Goal: Download file/media

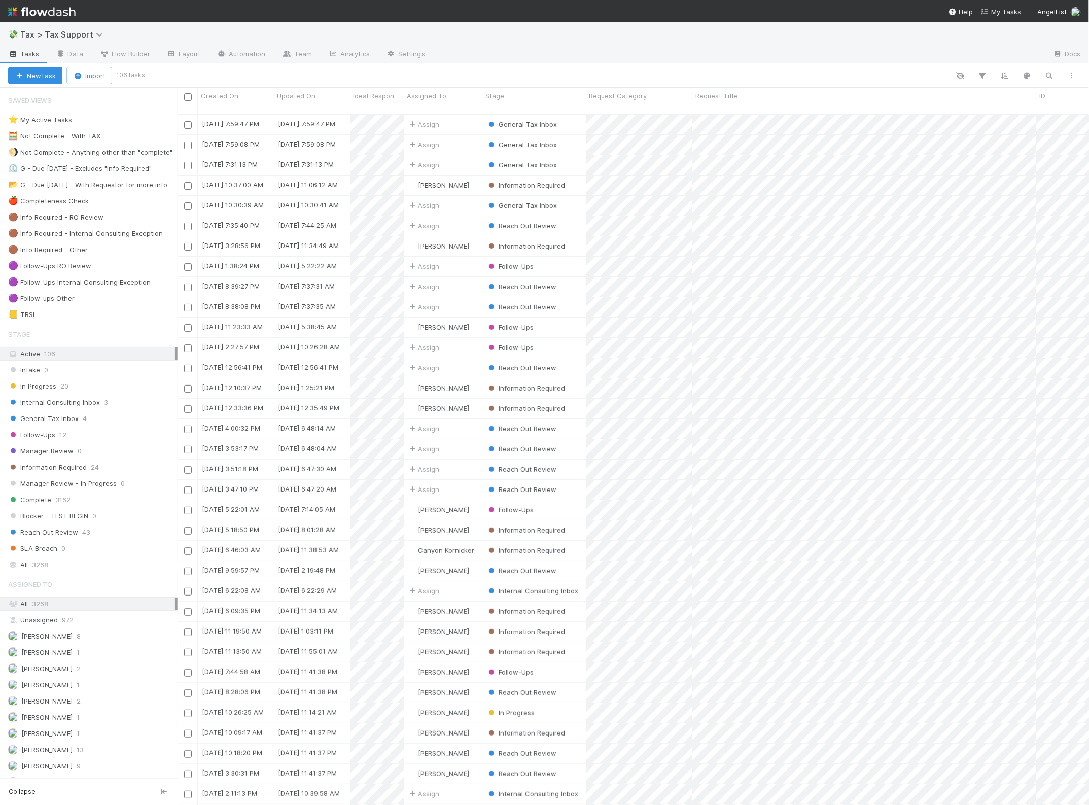
scroll to position [690, 902]
click at [54, 11] on img at bounding box center [41, 11] width 67 height 17
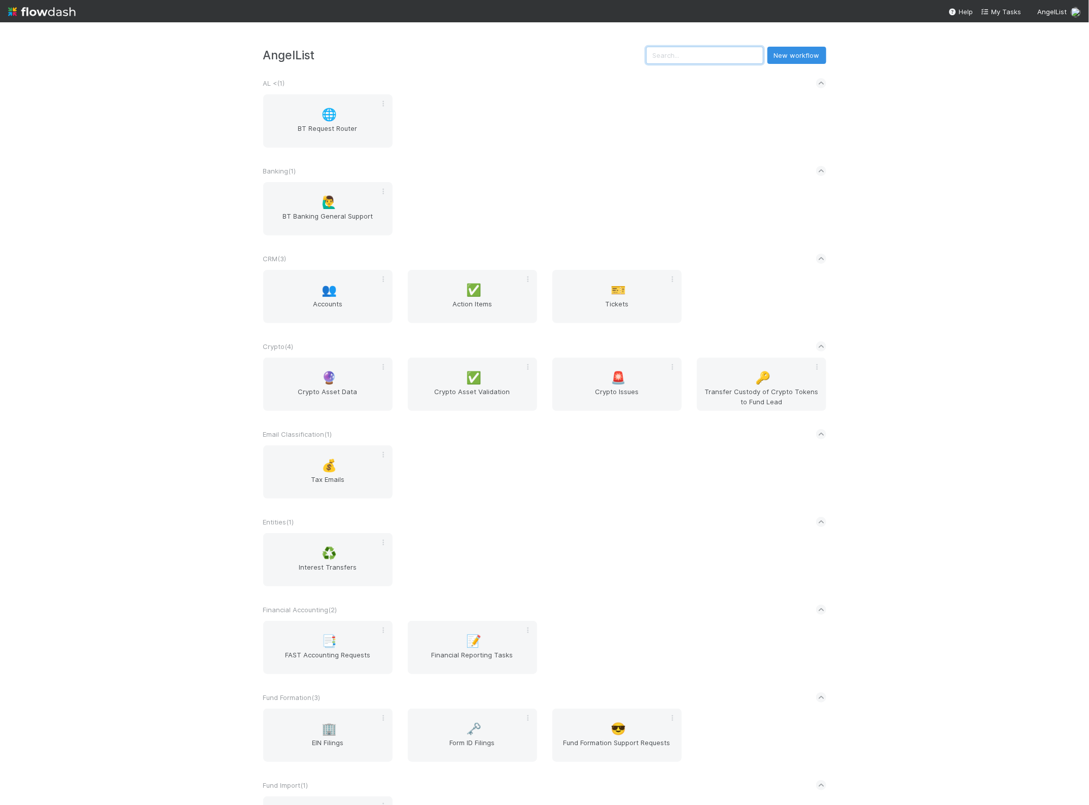
click at [683, 57] on input "text" at bounding box center [704, 55] width 117 height 17
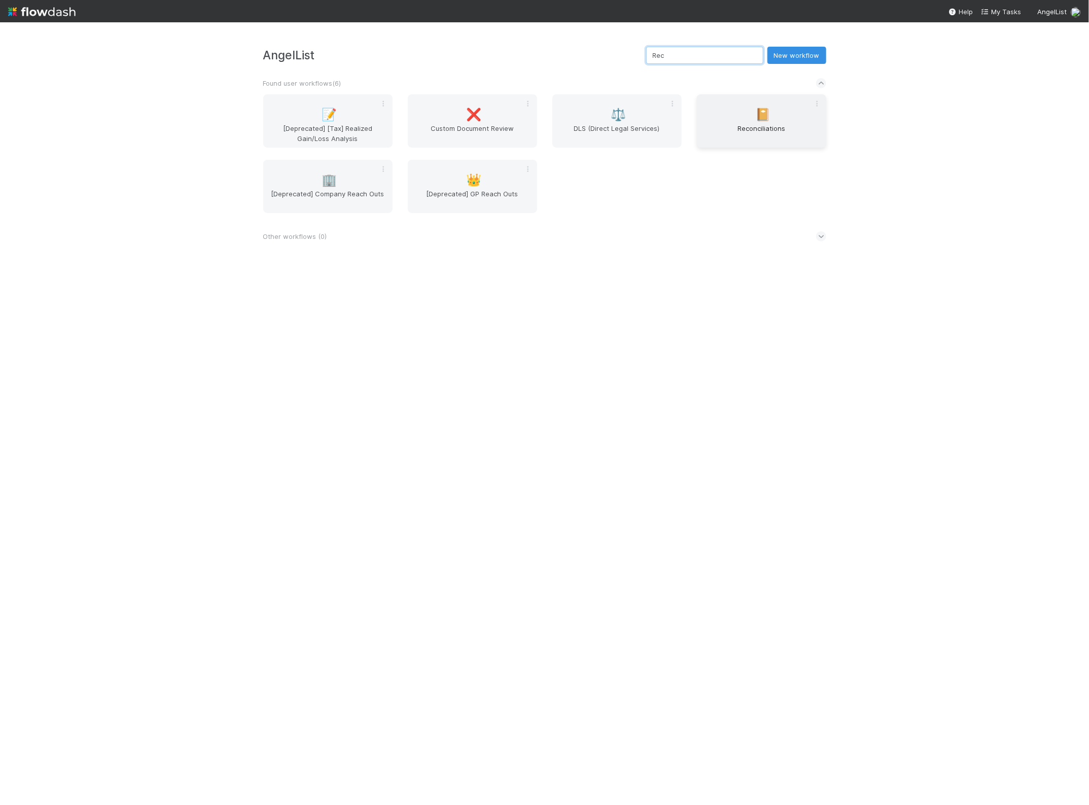
type input "Rec"
click at [734, 111] on div "📔 Reconciliations" at bounding box center [761, 120] width 129 height 53
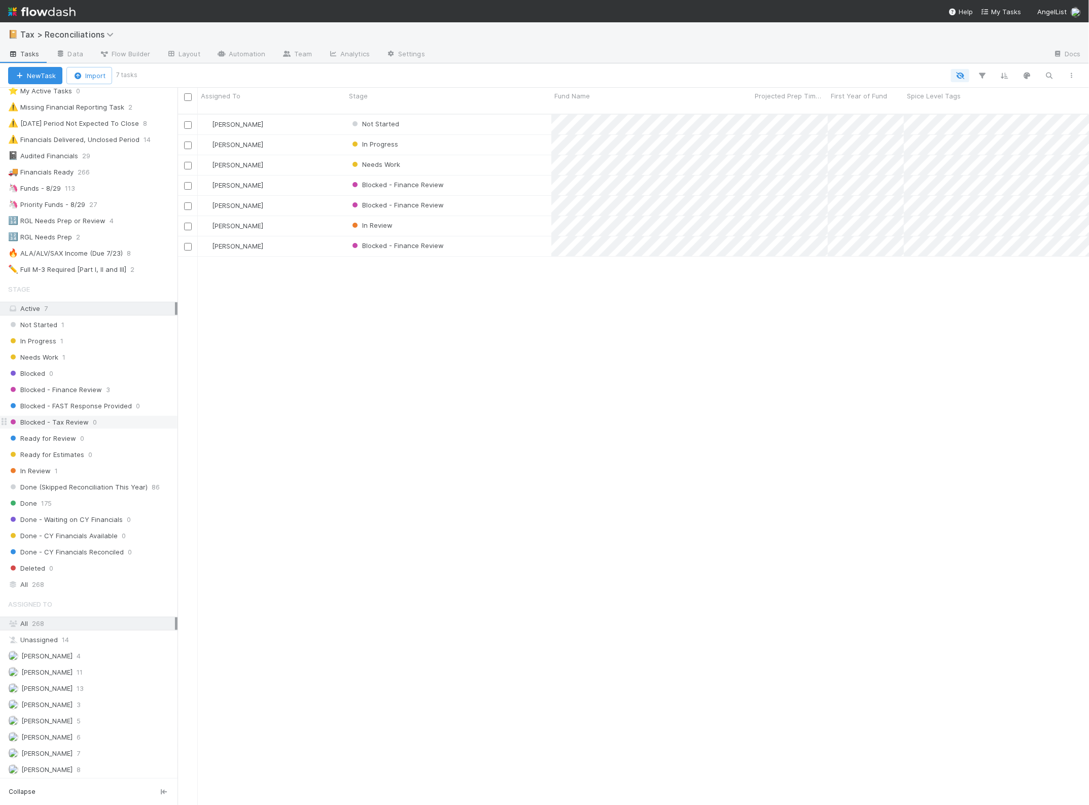
scroll to position [90, 0]
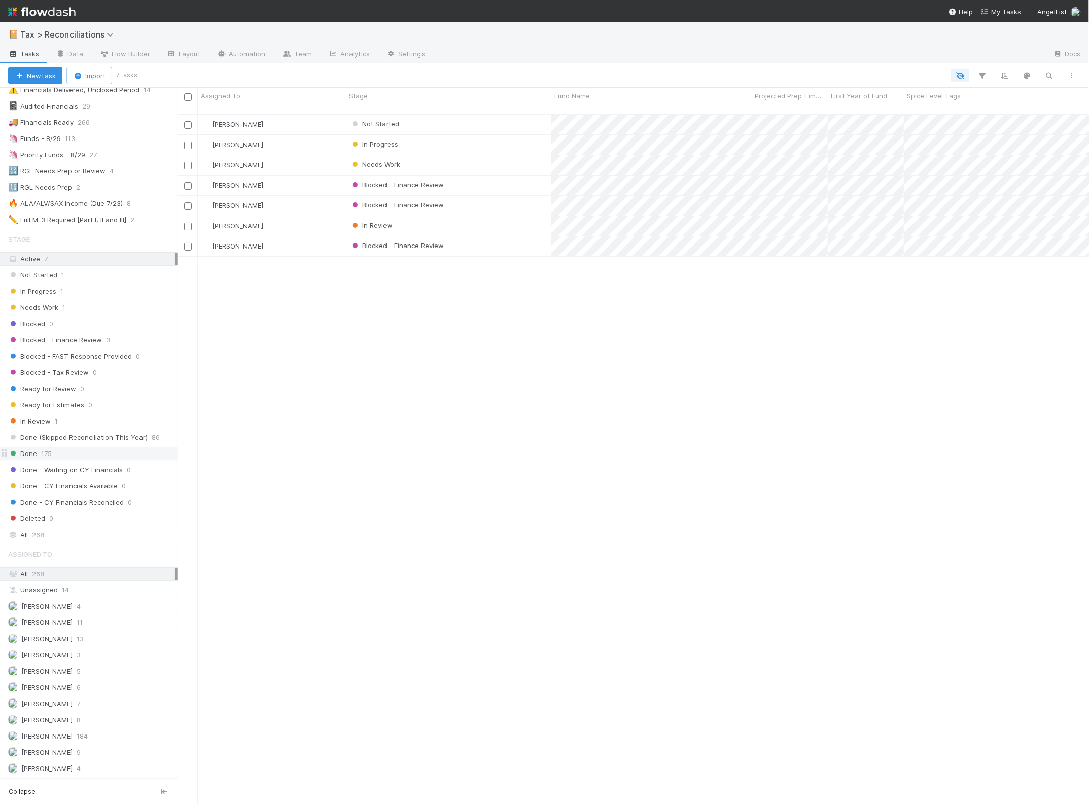
click at [41, 450] on span "175" at bounding box center [46, 453] width 11 height 13
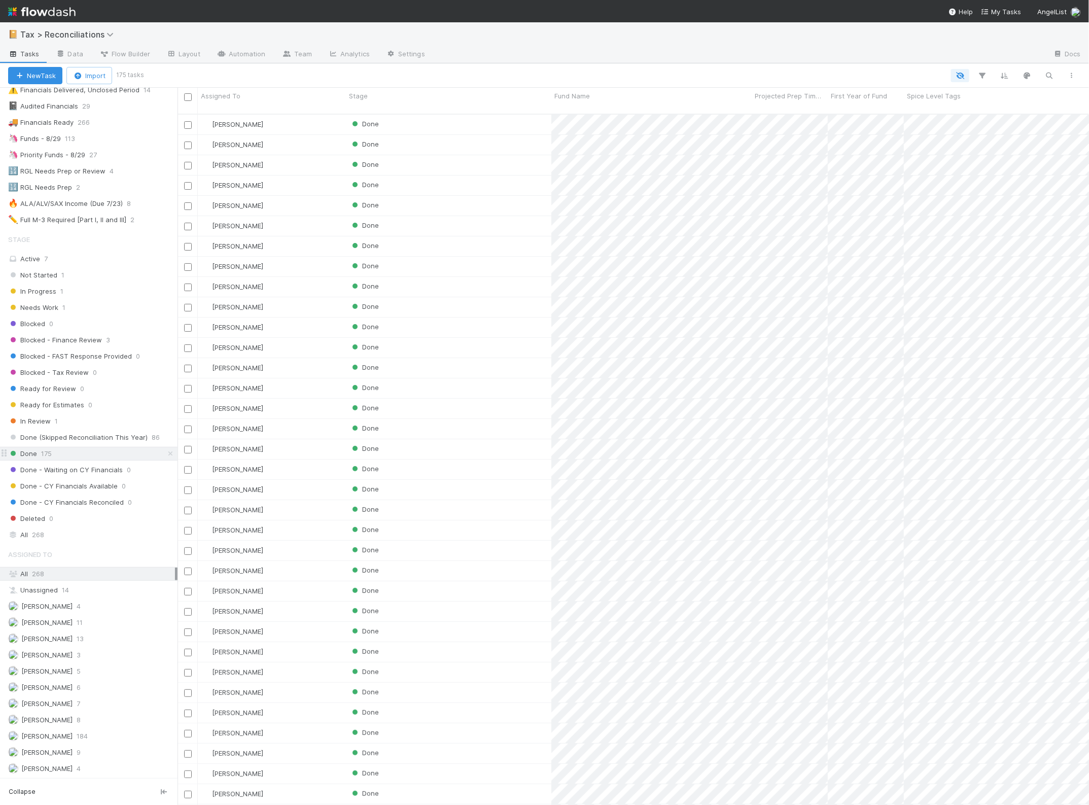
scroll to position [690, 902]
click at [1052, 75] on icon "button" at bounding box center [1049, 75] width 10 height 9
click at [982, 56] on input at bounding box center [996, 58] width 101 height 12
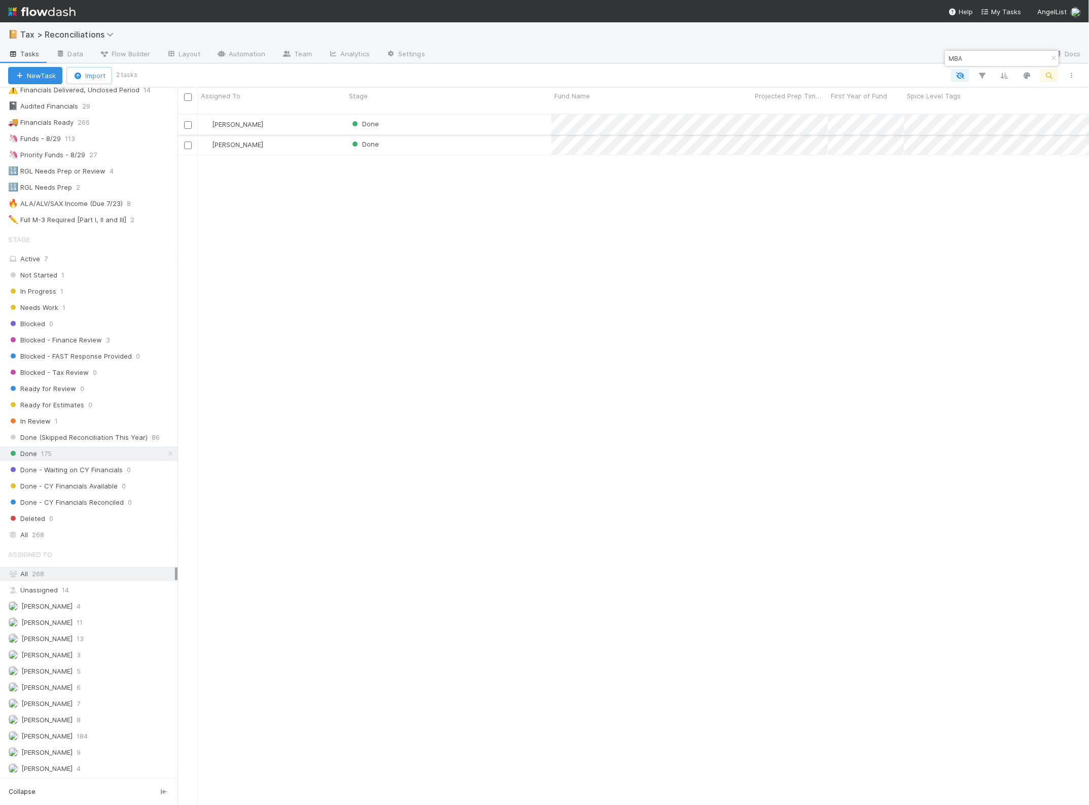
type input "MBA"
click at [481, 116] on div "Done" at bounding box center [448, 125] width 205 height 20
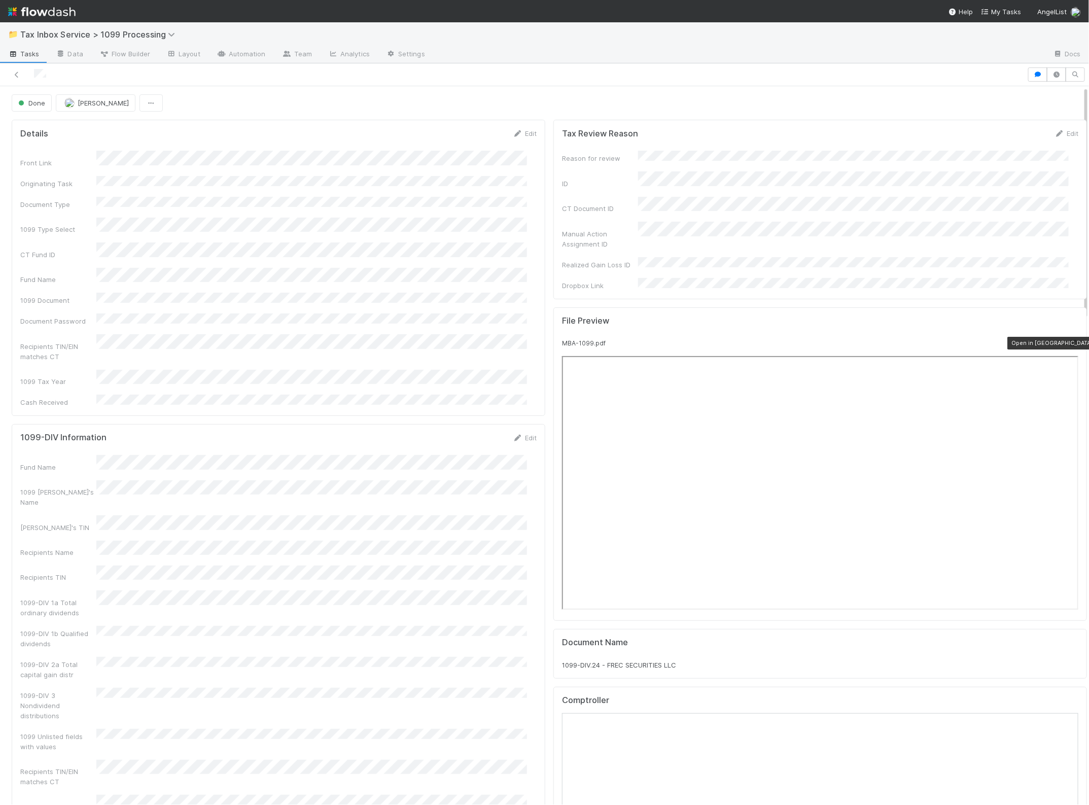
click at [1068, 340] on icon at bounding box center [1073, 343] width 10 height 7
click at [594, 95] on div "Done Enrique Hernandez" at bounding box center [549, 102] width 1075 height 17
click at [45, 11] on img at bounding box center [41, 11] width 67 height 17
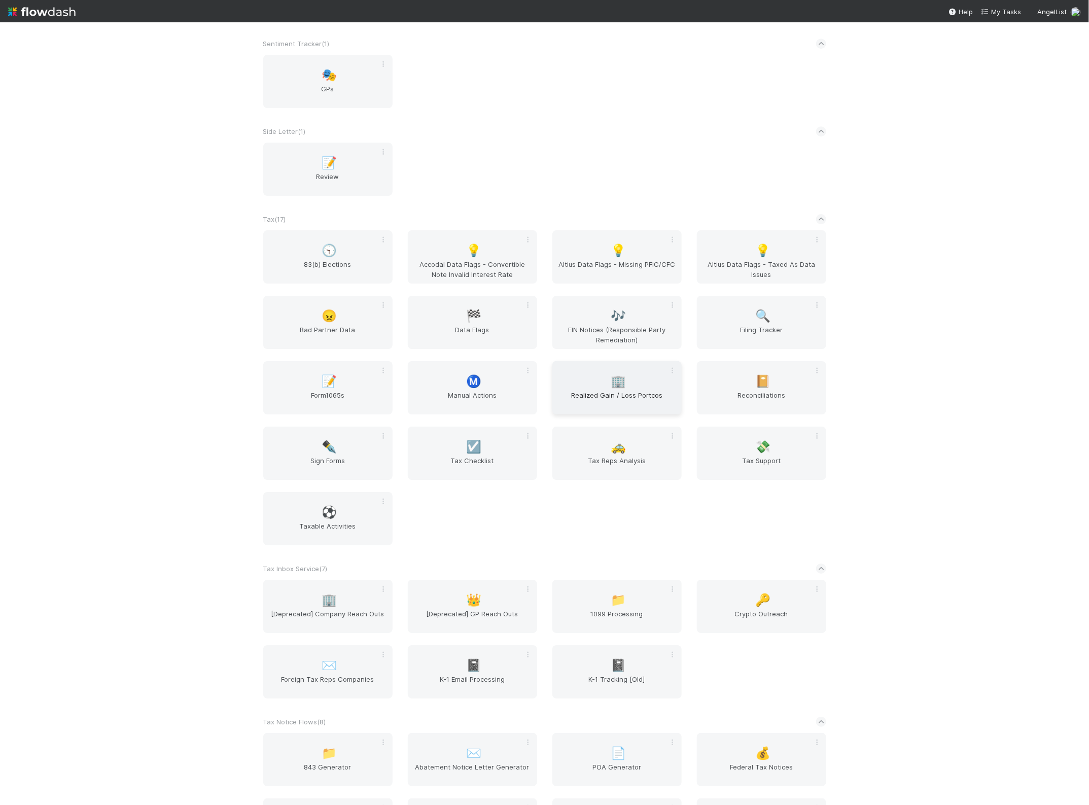
scroll to position [1965, 0]
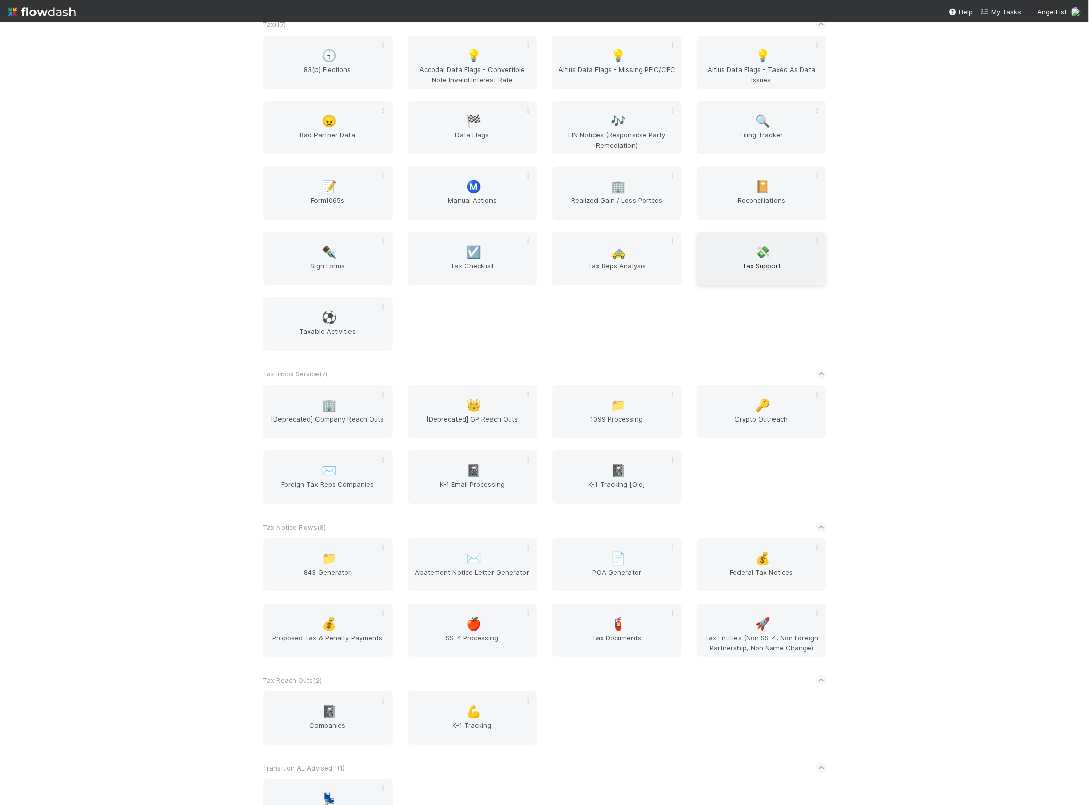
click at [777, 280] on span "Tax Support" at bounding box center [761, 271] width 121 height 20
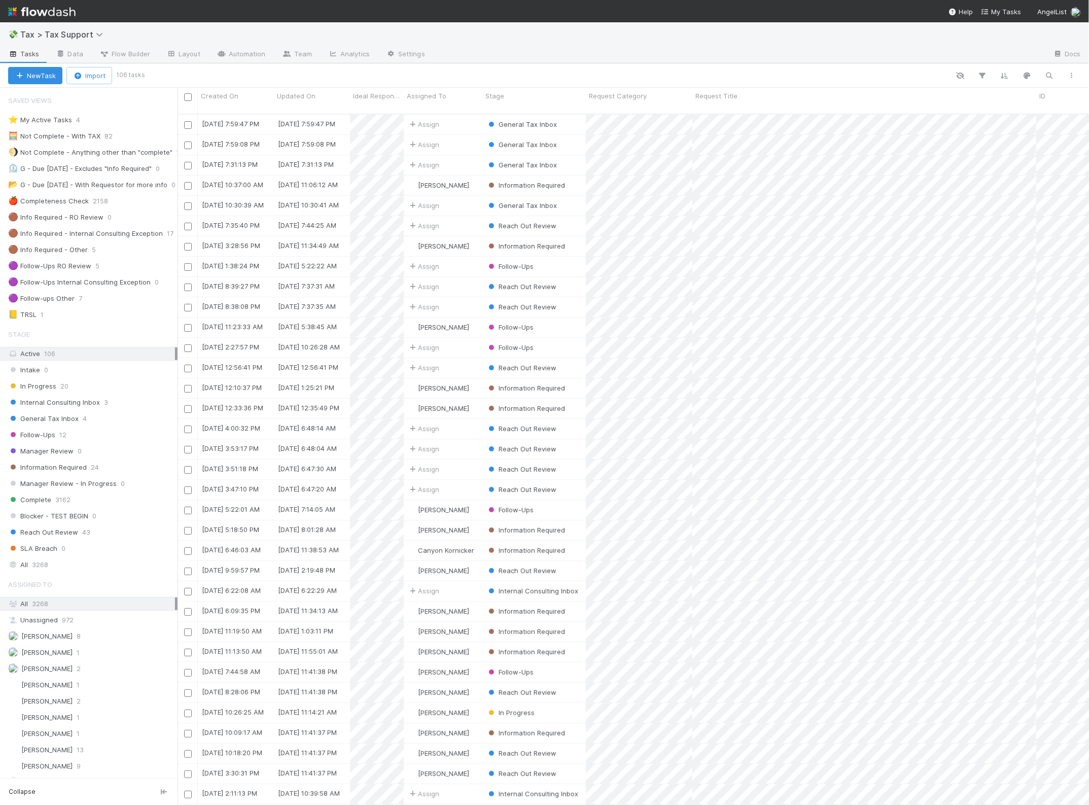
scroll to position [690, 902]
click at [107, 405] on div "Internal Consulting Inbox 3" at bounding box center [92, 402] width 169 height 13
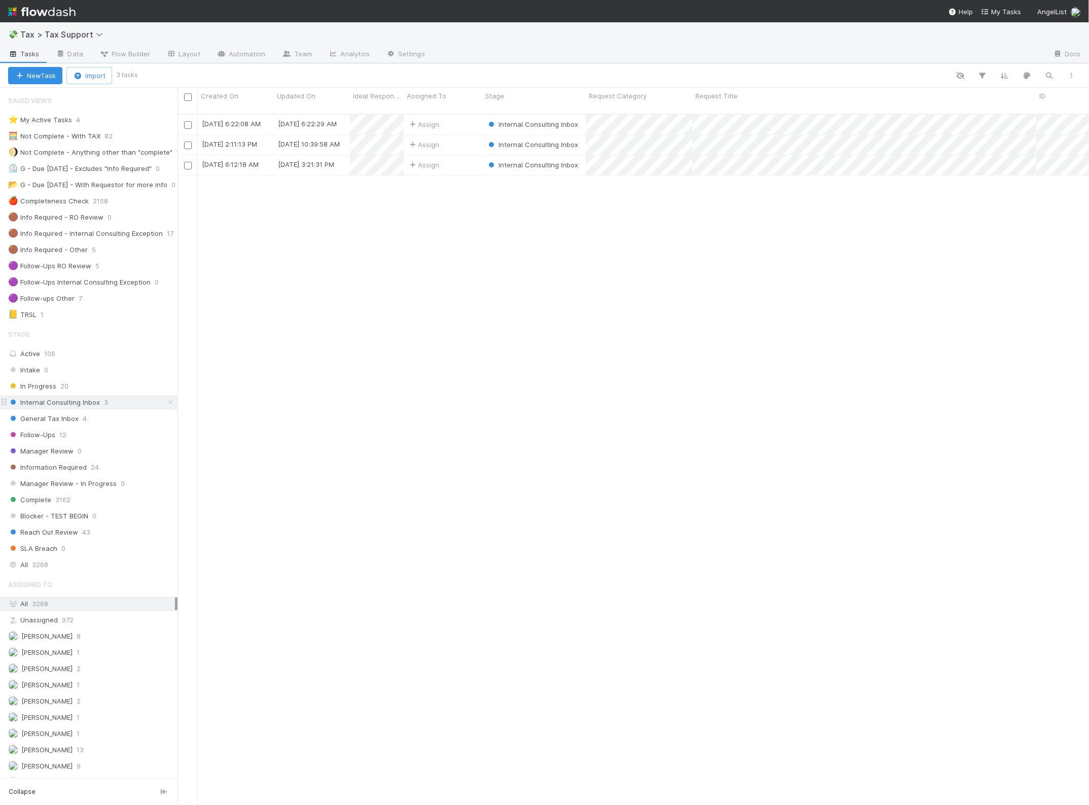
scroll to position [690, 902]
click at [467, 159] on div "Assign" at bounding box center [443, 165] width 79 height 20
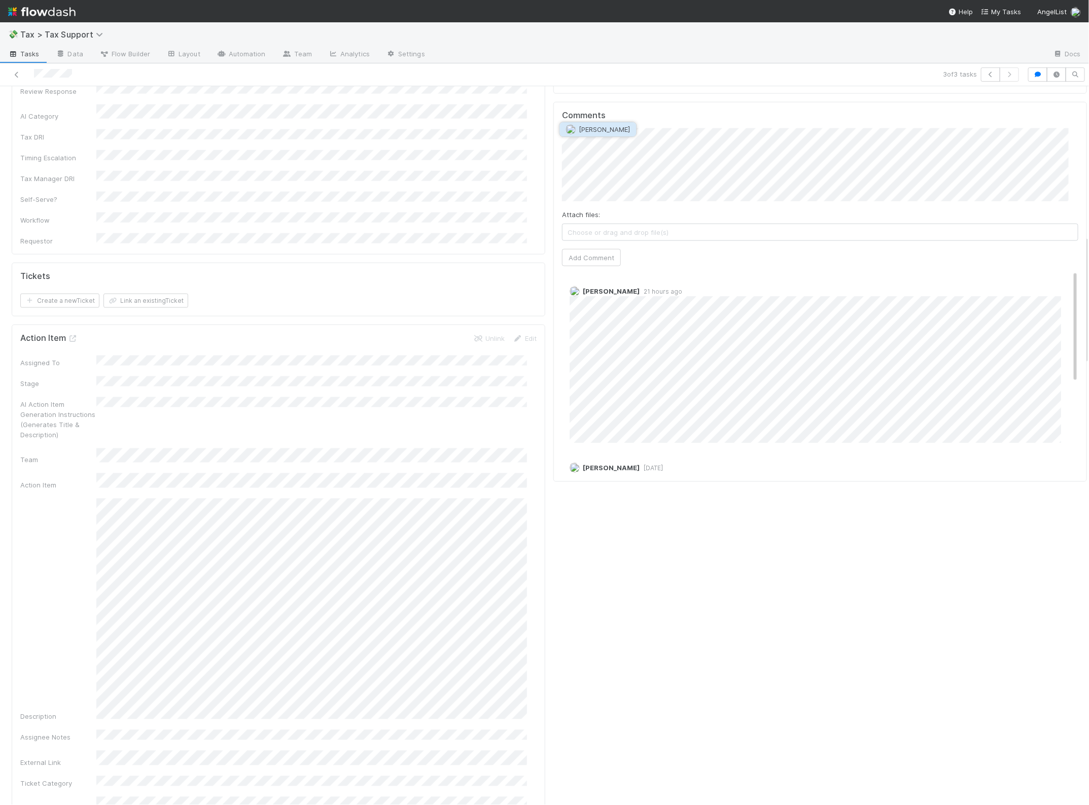
click at [609, 133] on button "Archit Dhar" at bounding box center [598, 129] width 77 height 14
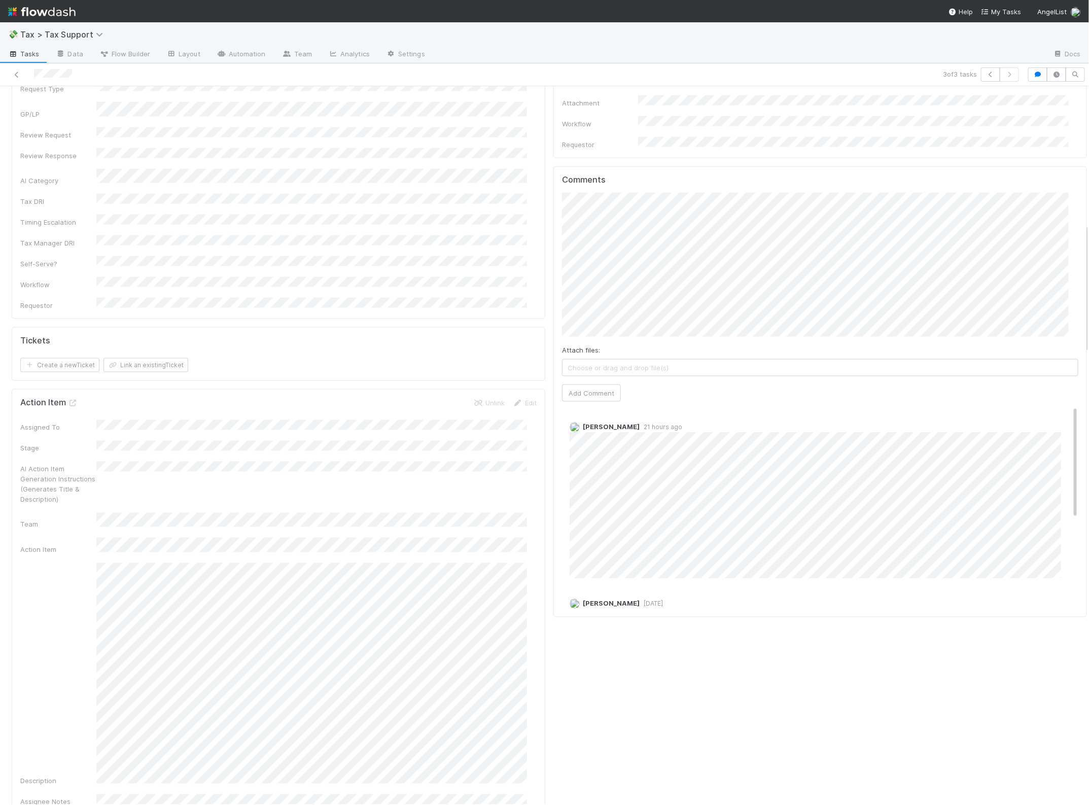
scroll to position [761, 0]
click at [577, 383] on button "Add Comment" at bounding box center [591, 391] width 59 height 17
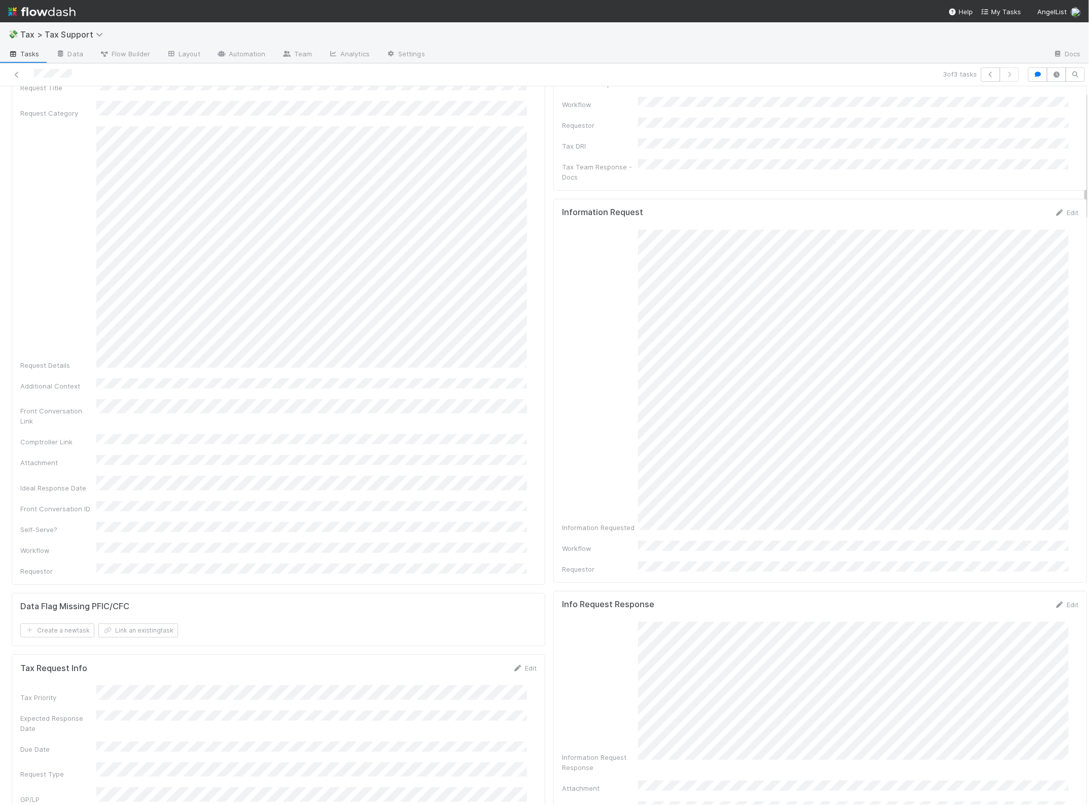
scroll to position [0, 0]
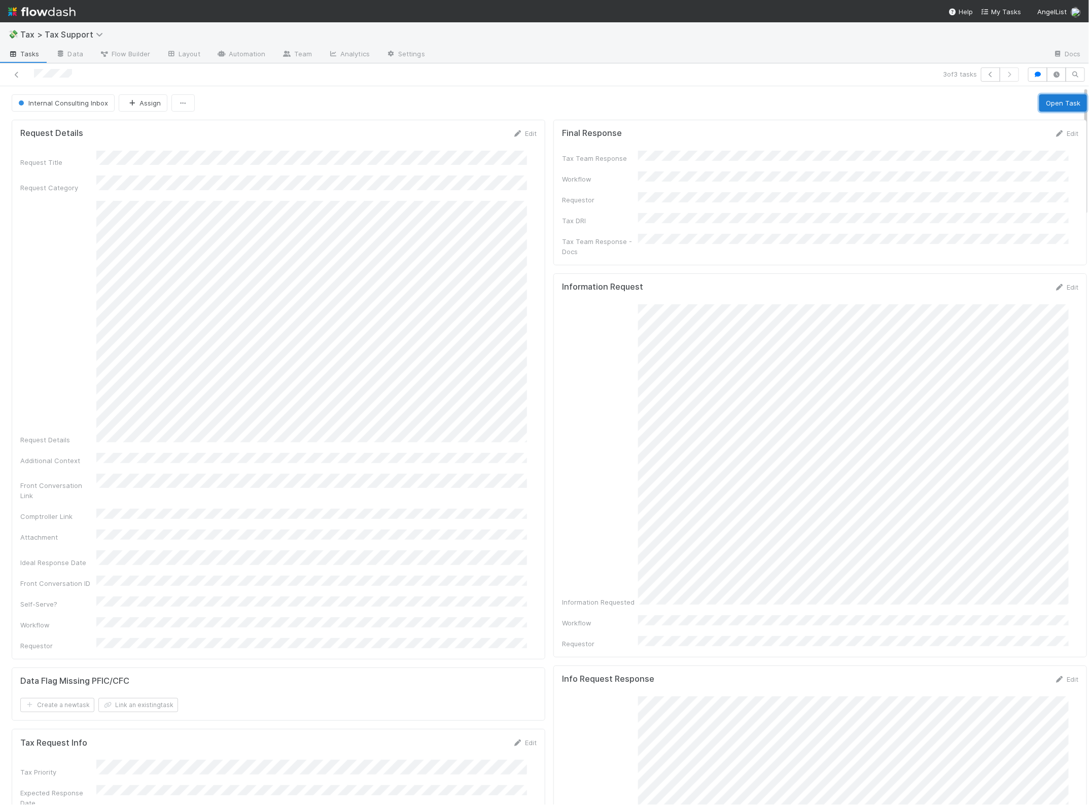
click at [1039, 100] on button "Open Task" at bounding box center [1063, 102] width 48 height 17
click at [931, 101] on button "Request Info" at bounding box center [935, 102] width 53 height 17
click at [17, 74] on icon at bounding box center [17, 75] width 10 height 7
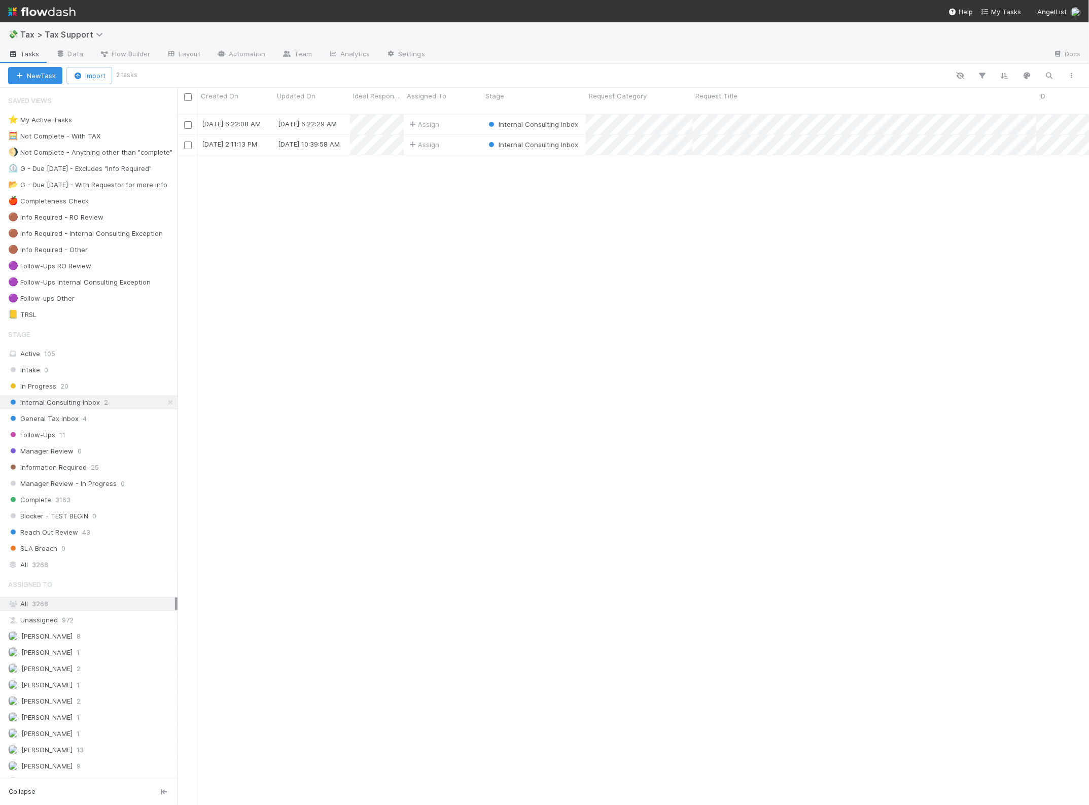
scroll to position [690, 902]
click at [452, 140] on div "Assign" at bounding box center [443, 145] width 79 height 20
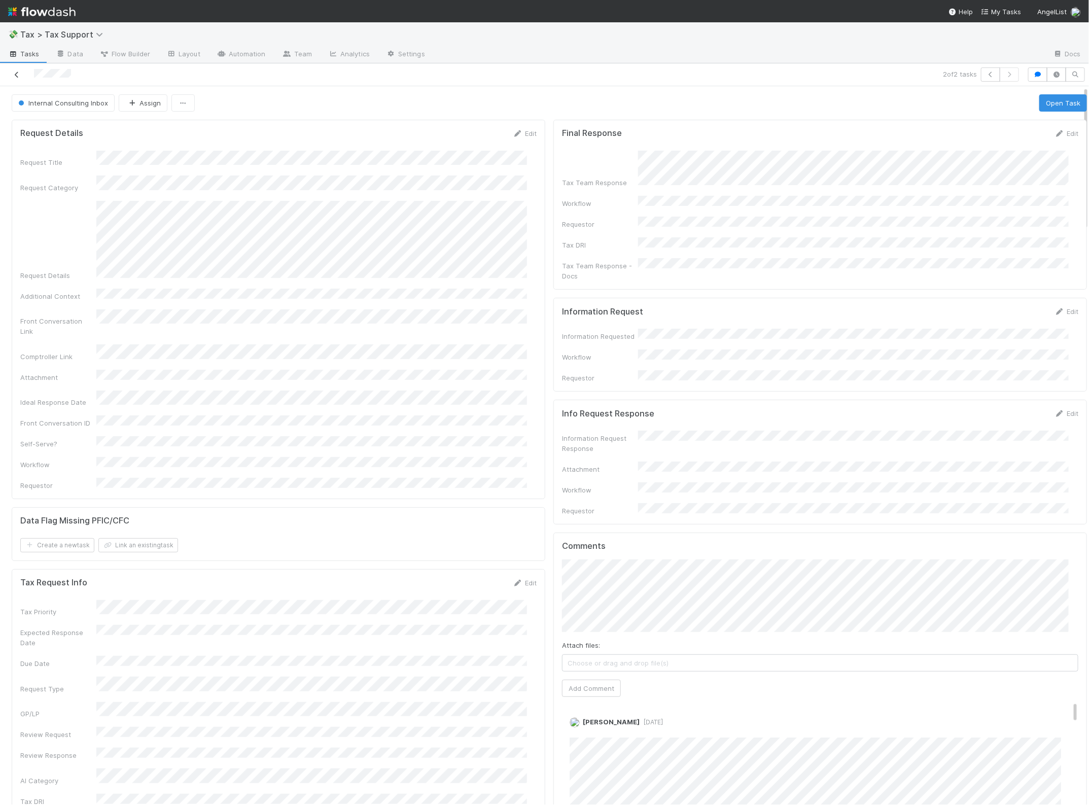
click at [19, 75] on icon at bounding box center [17, 75] width 10 height 7
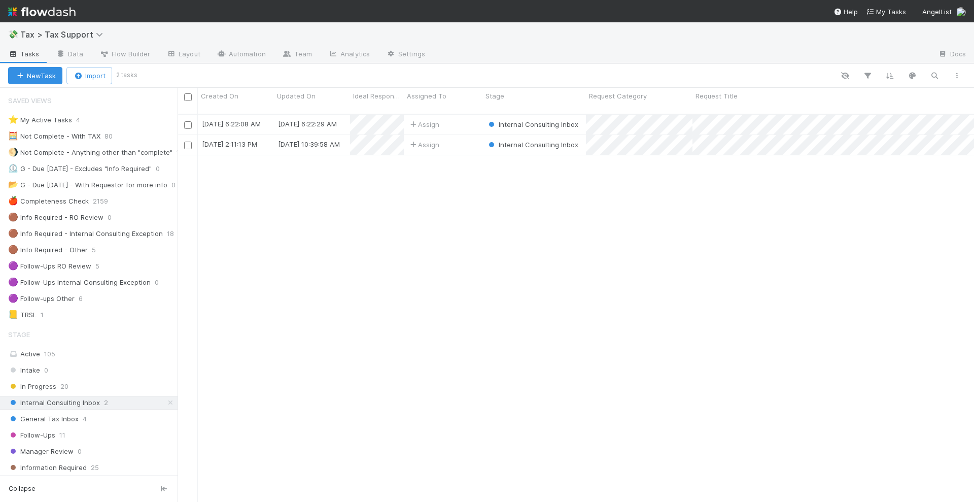
scroll to position [386, 787]
click at [74, 432] on div "Follow-Ups 11" at bounding box center [92, 435] width 169 height 13
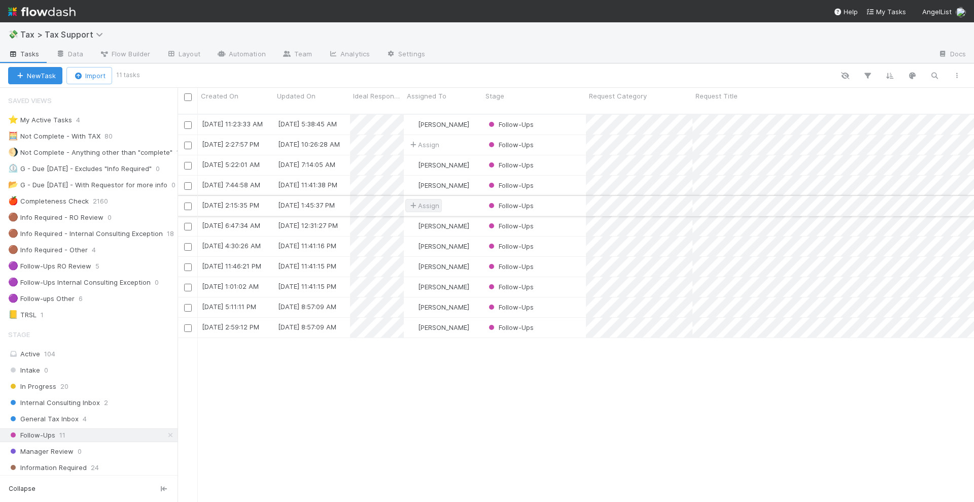
scroll to position [386, 787]
click at [72, 13] on img at bounding box center [41, 11] width 67 height 17
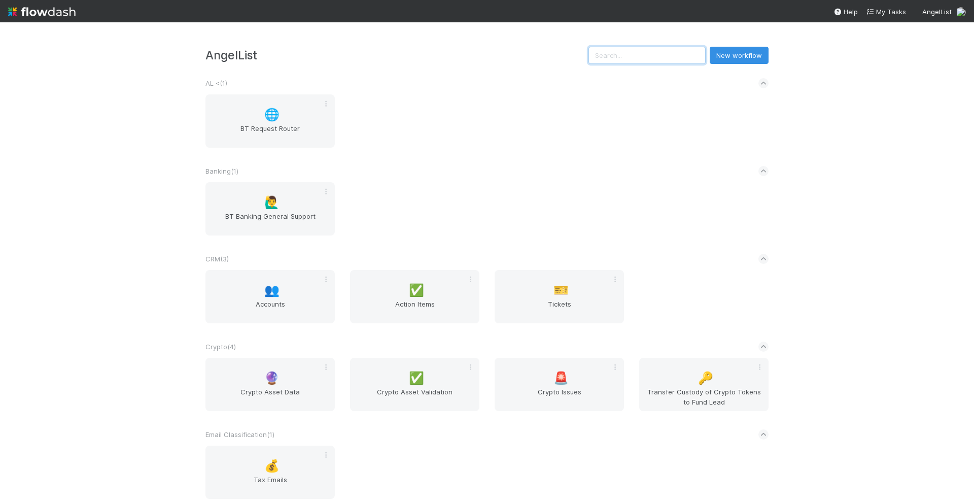
click at [634, 52] on input "text" at bounding box center [646, 55] width 117 height 17
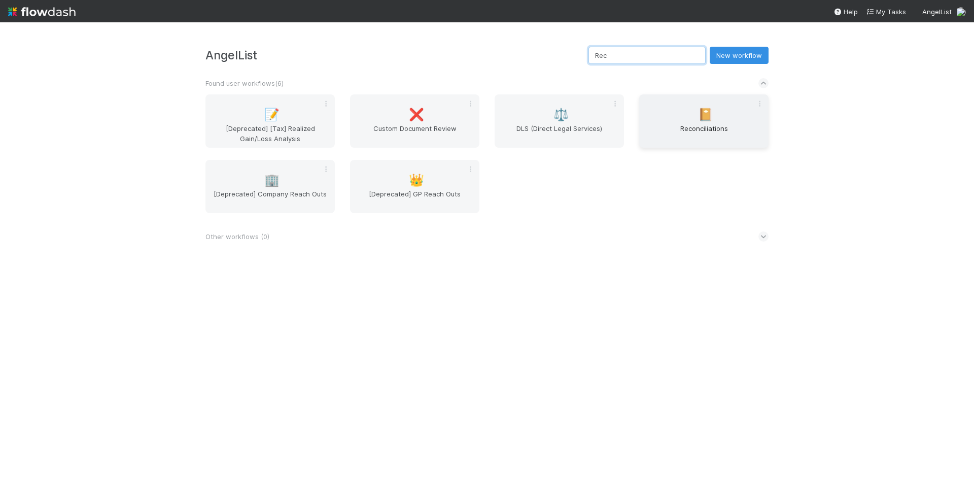
type input "Rec"
click at [718, 119] on div "📔 Reconciliations" at bounding box center [703, 120] width 129 height 53
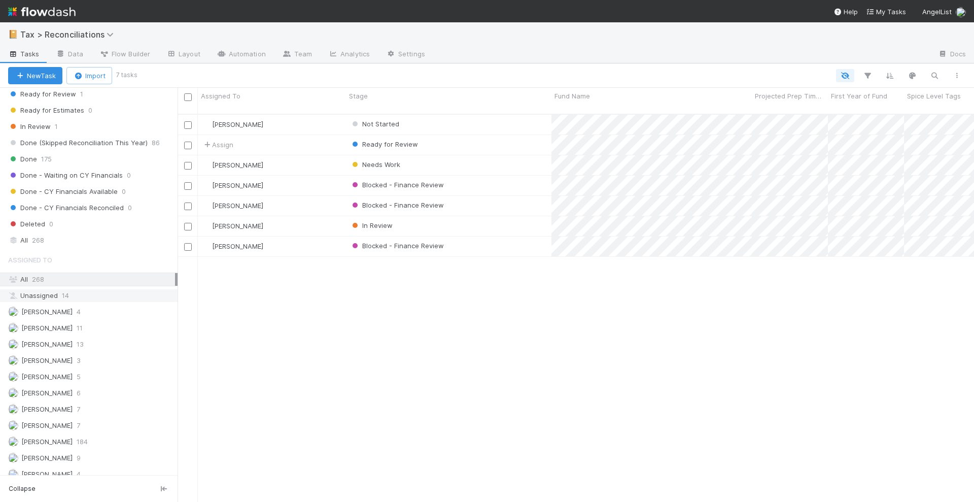
scroll to position [382, 0]
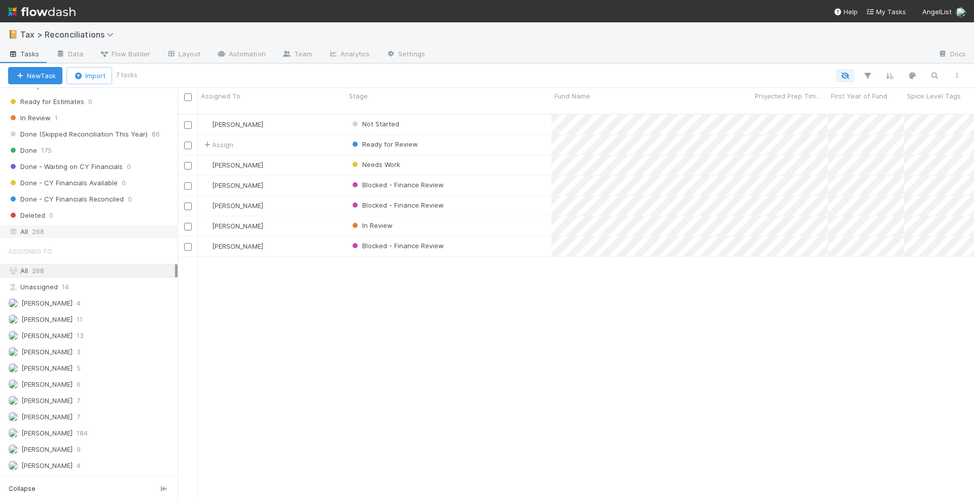
click at [55, 232] on div "All 268" at bounding box center [91, 231] width 167 height 13
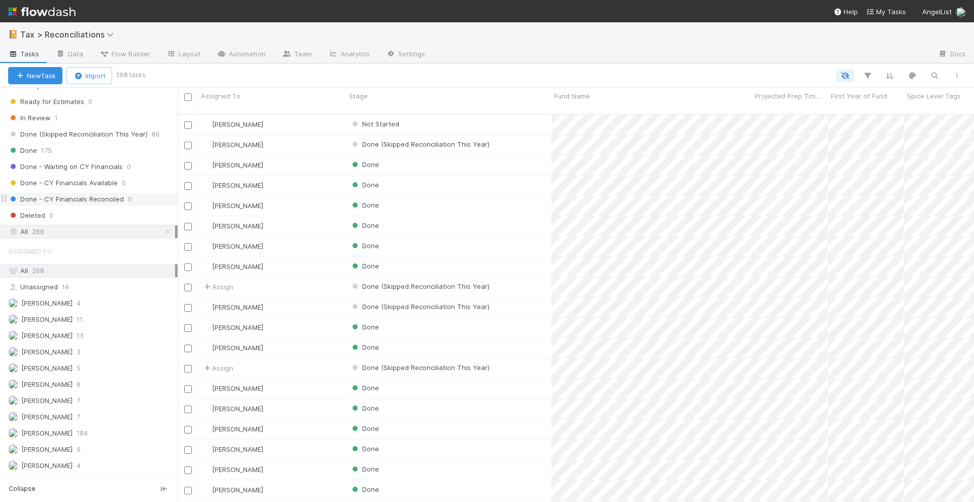
scroll to position [386, 787]
click at [48, 154] on span "175" at bounding box center [46, 150] width 11 height 13
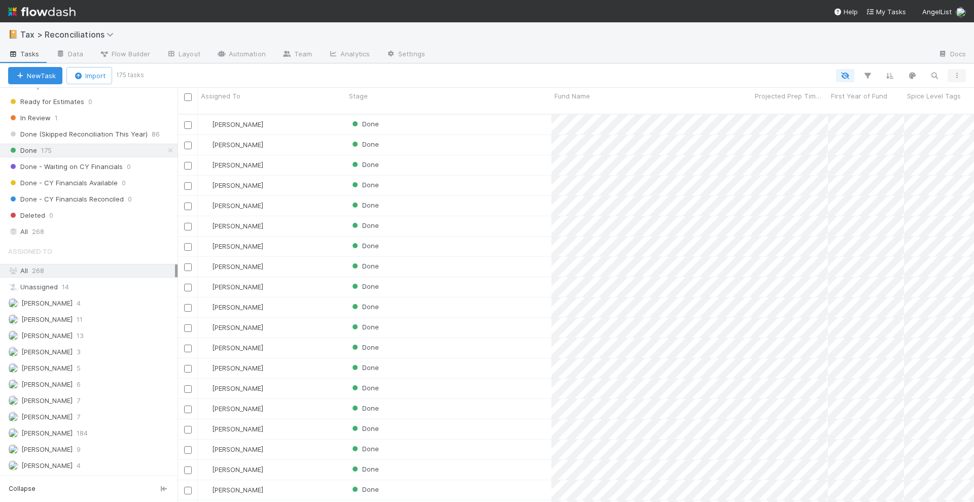
scroll to position [386, 787]
click at [956, 74] on icon "button" at bounding box center [957, 76] width 10 height 6
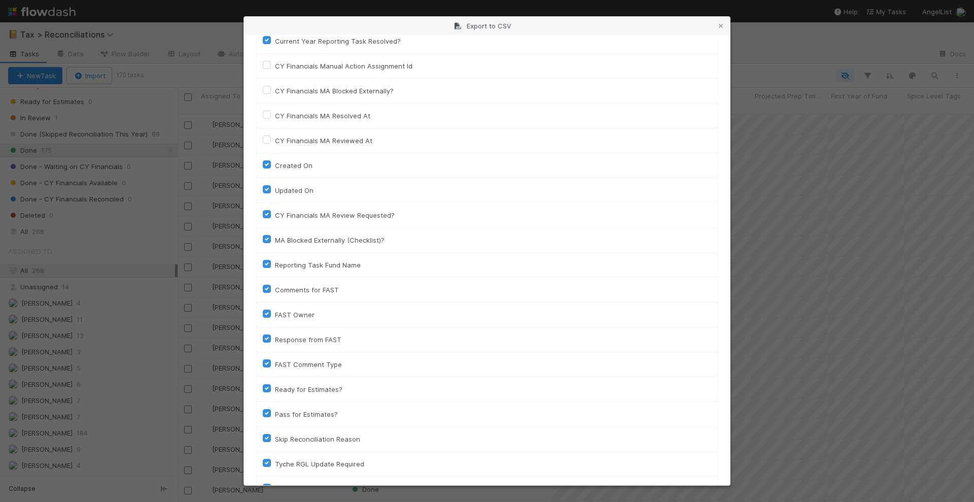
scroll to position [1233, 0]
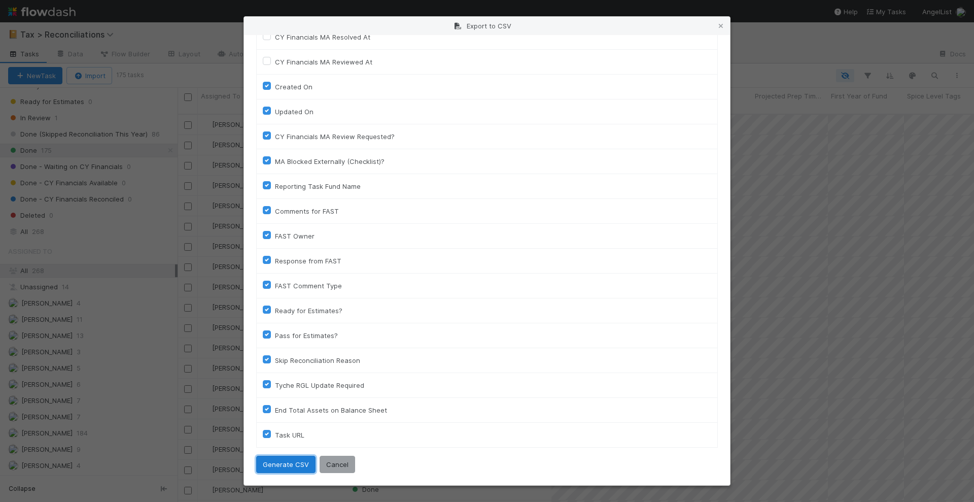
click at [292, 458] on button "Generate CSV" at bounding box center [285, 463] width 59 height 17
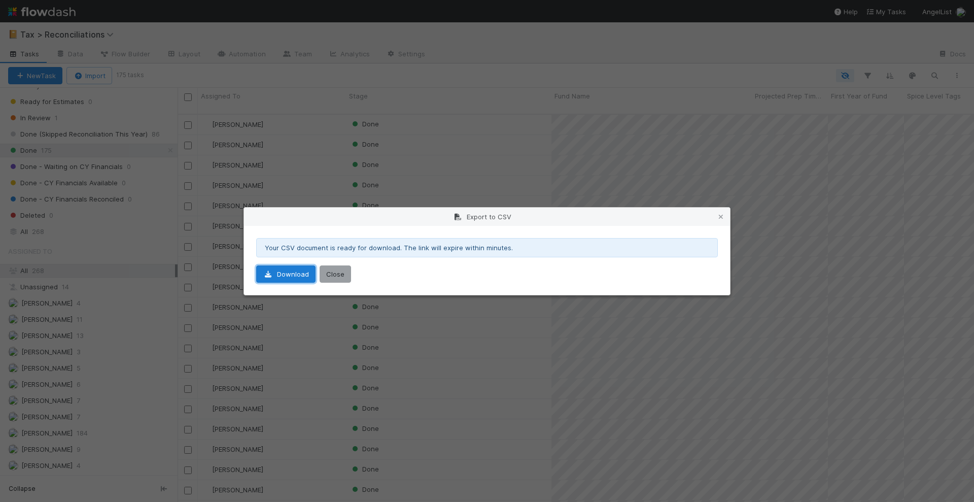
click at [295, 272] on link "Download" at bounding box center [285, 273] width 59 height 17
click at [336, 273] on button "Close" at bounding box center [335, 273] width 31 height 17
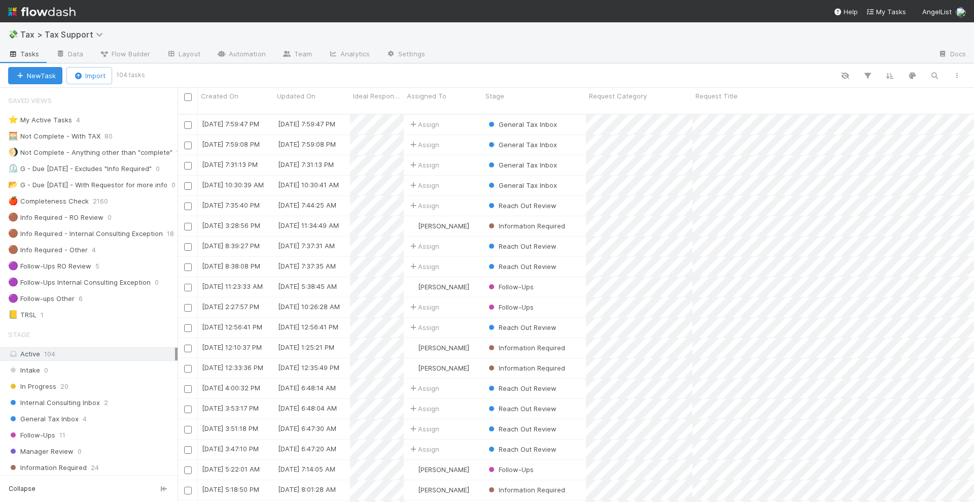
scroll to position [386, 787]
click at [936, 72] on icon "button" at bounding box center [934, 75] width 10 height 9
click at [62, 13] on div at bounding box center [487, 251] width 974 height 502
click at [66, 13] on img at bounding box center [41, 11] width 67 height 17
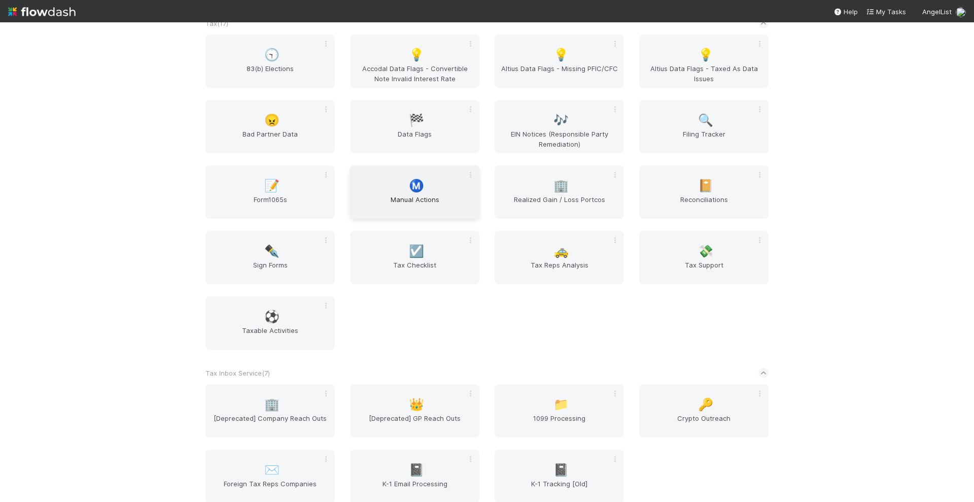
scroll to position [1965, 0]
click at [421, 200] on span "Manual Actions" at bounding box center [414, 205] width 121 height 20
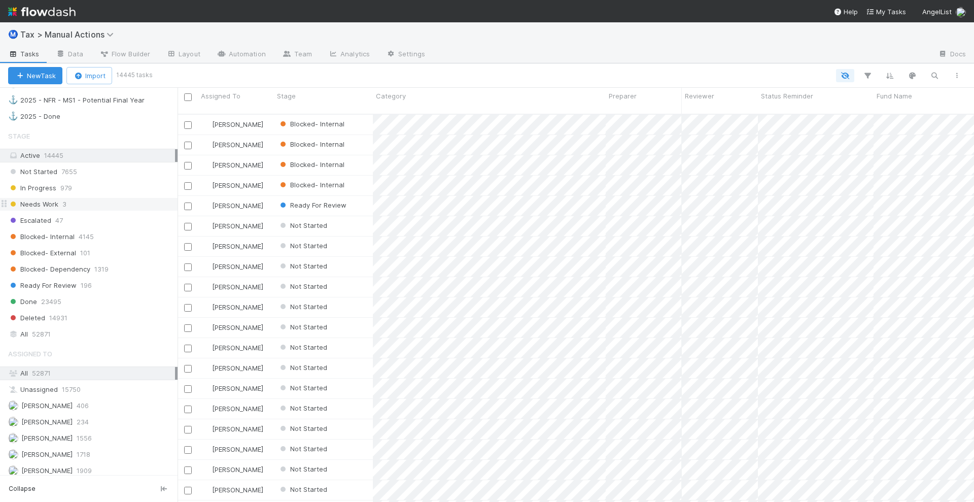
scroll to position [1064, 0]
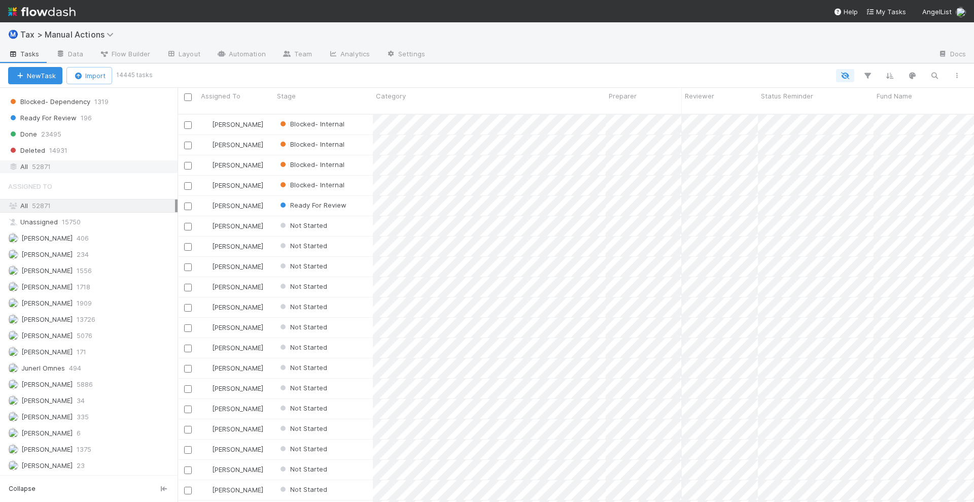
click at [63, 168] on div "All 52871" at bounding box center [91, 166] width 167 height 13
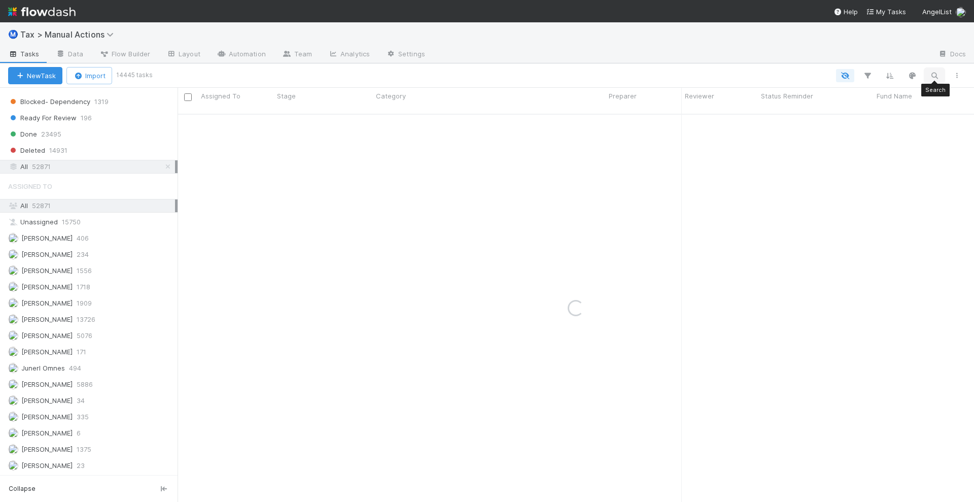
click at [936, 74] on icon "button" at bounding box center [934, 75] width 10 height 9
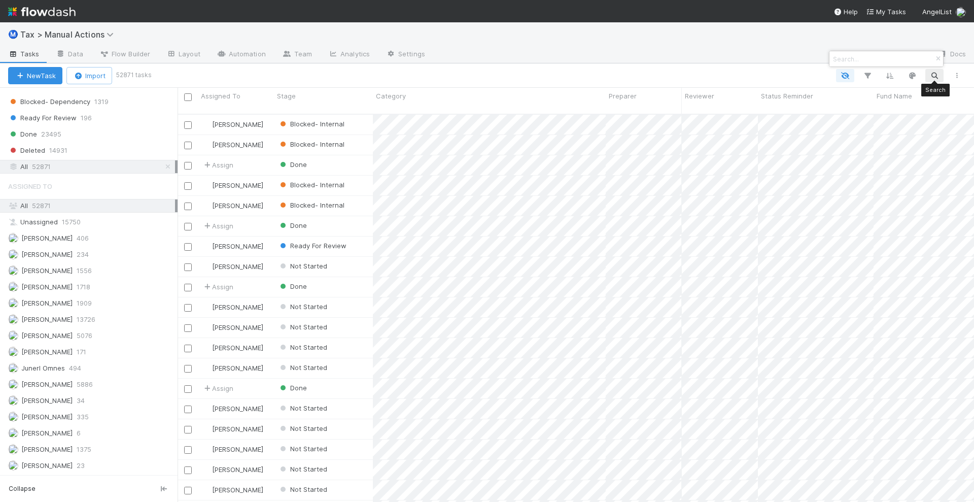
scroll to position [386, 787]
click at [847, 59] on input at bounding box center [881, 59] width 101 height 12
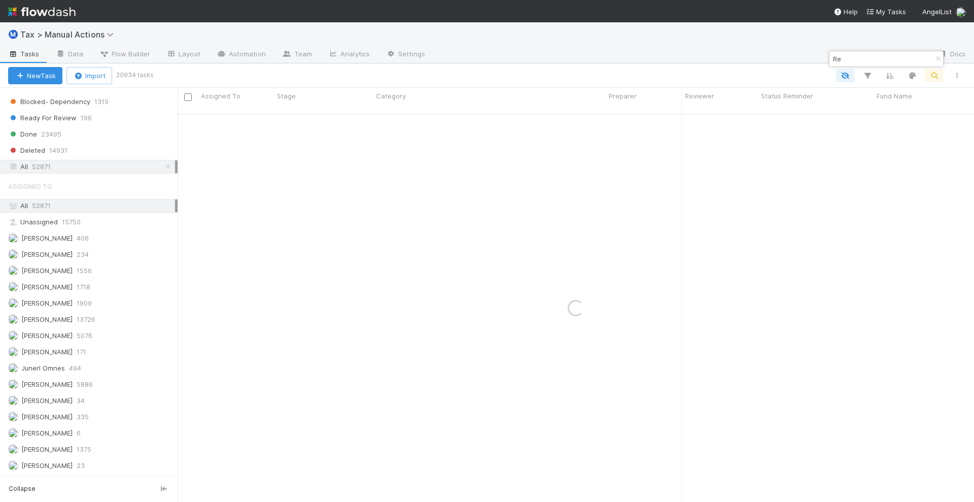
type input "R"
click at [792, 75] on div at bounding box center [487, 251] width 974 height 502
click at [868, 74] on icon "button" at bounding box center [867, 75] width 10 height 9
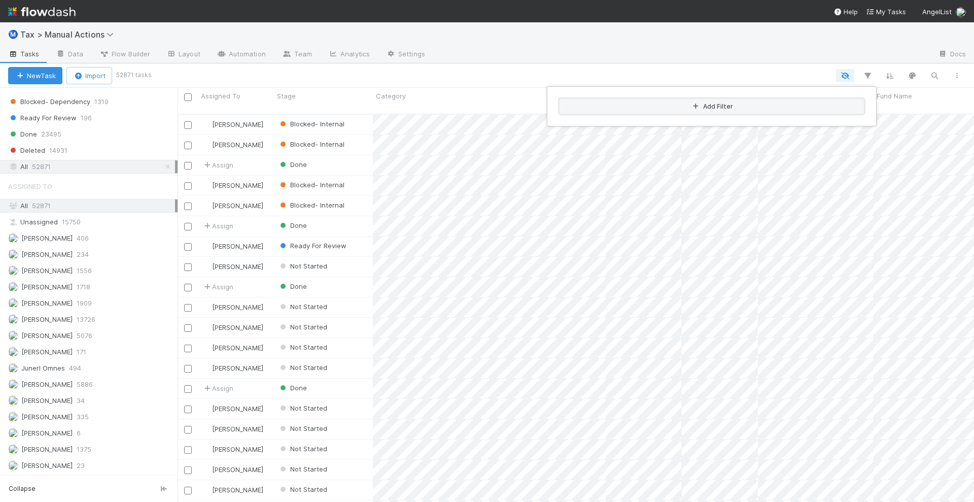
click at [688, 105] on button "Add Filter" at bounding box center [711, 106] width 304 height 15
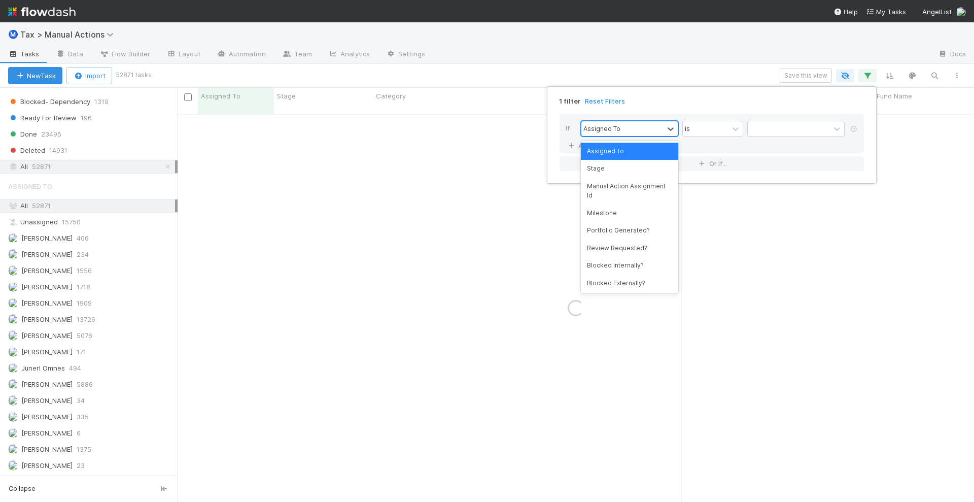
click at [626, 129] on div "Assigned To" at bounding box center [622, 128] width 82 height 15
type input "Cat"
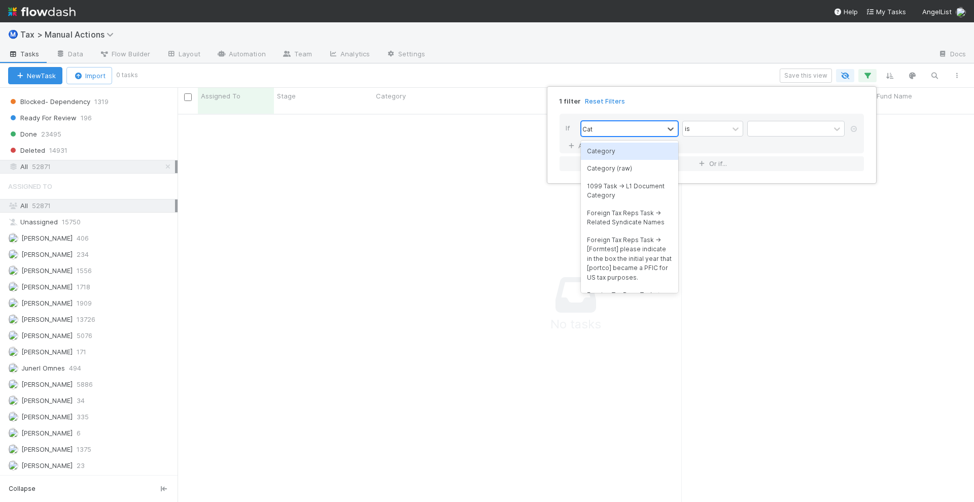
scroll to position [377, 777]
click at [616, 147] on div "Category" at bounding box center [629, 151] width 97 height 17
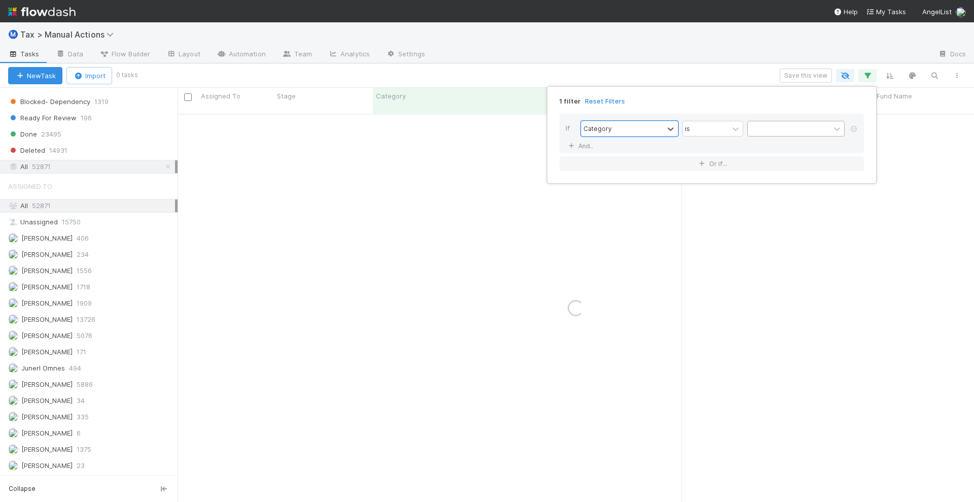
click at [810, 134] on div at bounding box center [789, 128] width 82 height 15
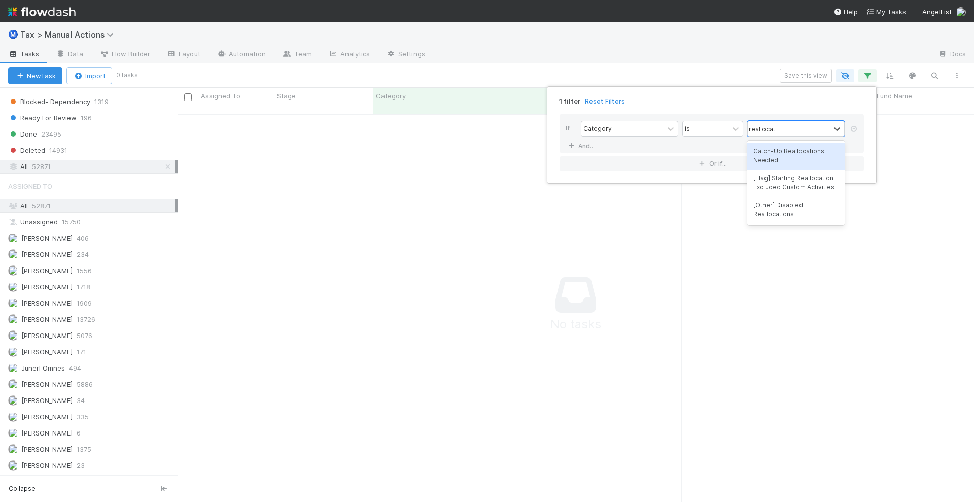
type input "reallocation"
click at [786, 156] on div "Catch-Up Reallocations Needed" at bounding box center [795, 156] width 97 height 27
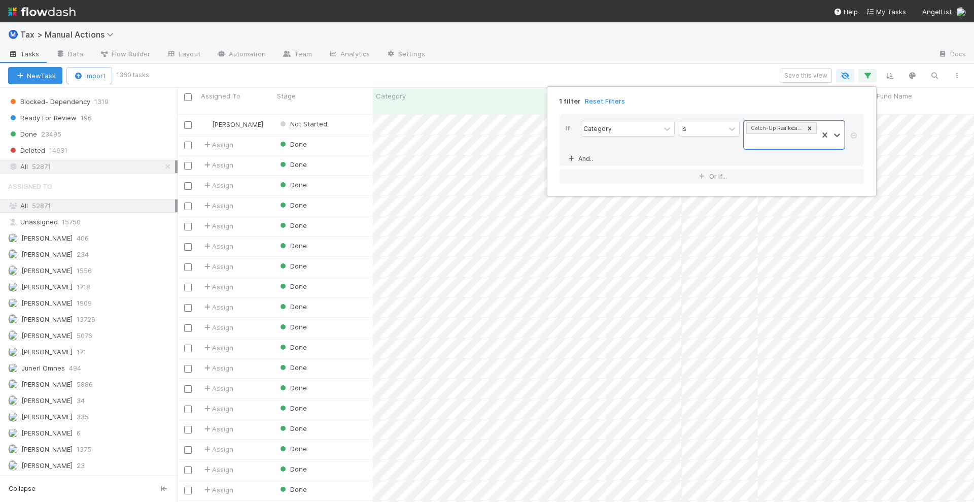
scroll to position [386, 787]
click at [587, 158] on link "And.." at bounding box center [582, 158] width 32 height 15
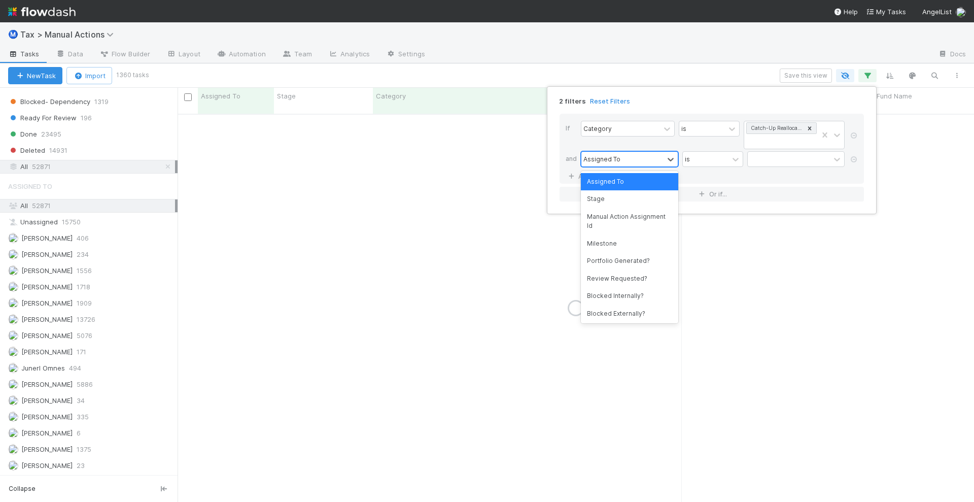
click at [616, 160] on div "Assigned To" at bounding box center [601, 158] width 37 height 9
type input "year"
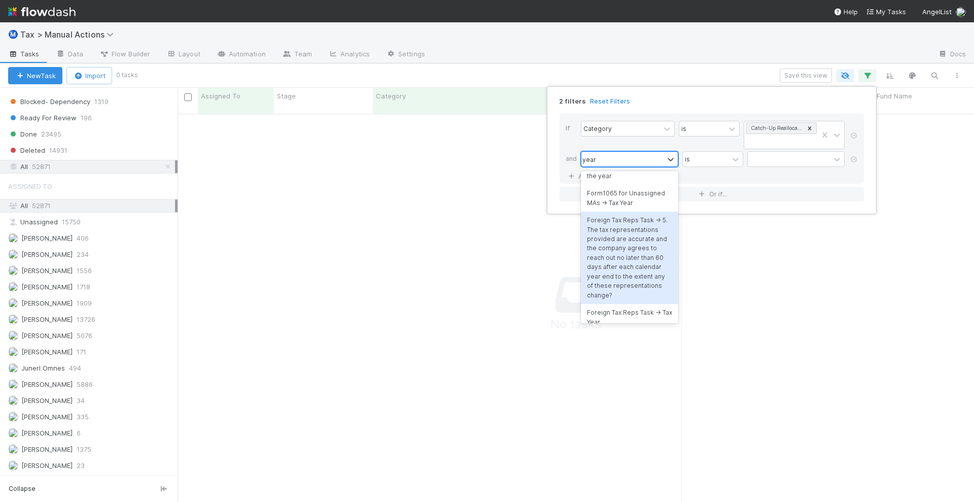
scroll to position [0, 0]
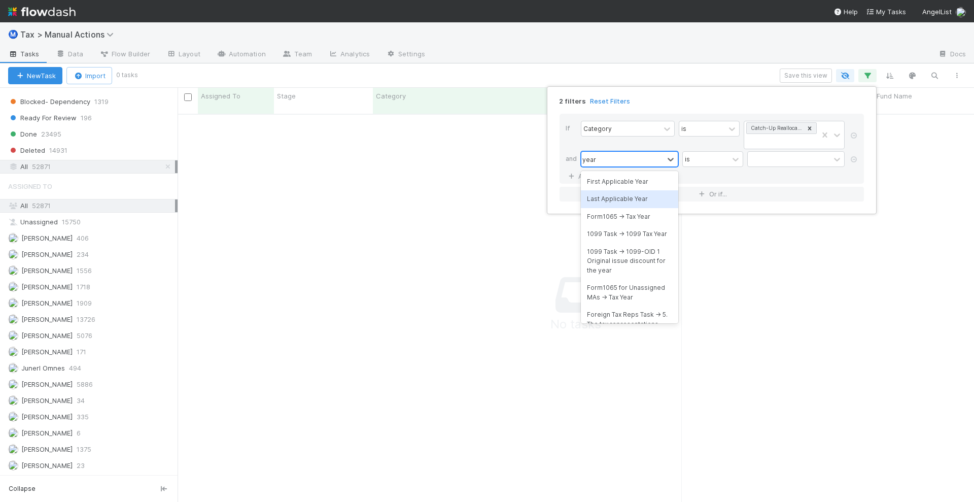
click at [621, 196] on div "Last Applicable Year" at bounding box center [629, 198] width 97 height 17
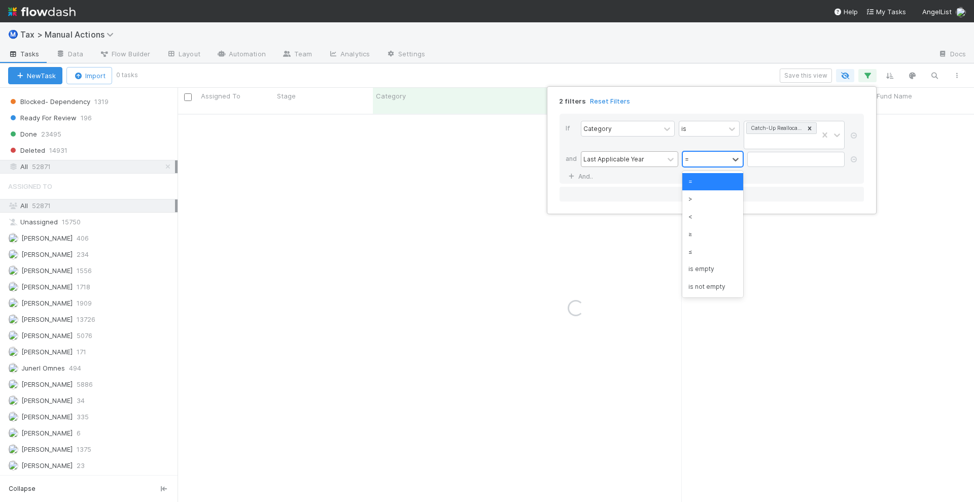
click at [709, 159] on div "=" at bounding box center [706, 159] width 46 height 15
click at [699, 210] on div "<" at bounding box center [712, 216] width 61 height 17
click at [772, 160] on input "text" at bounding box center [795, 159] width 97 height 15
type input "1"
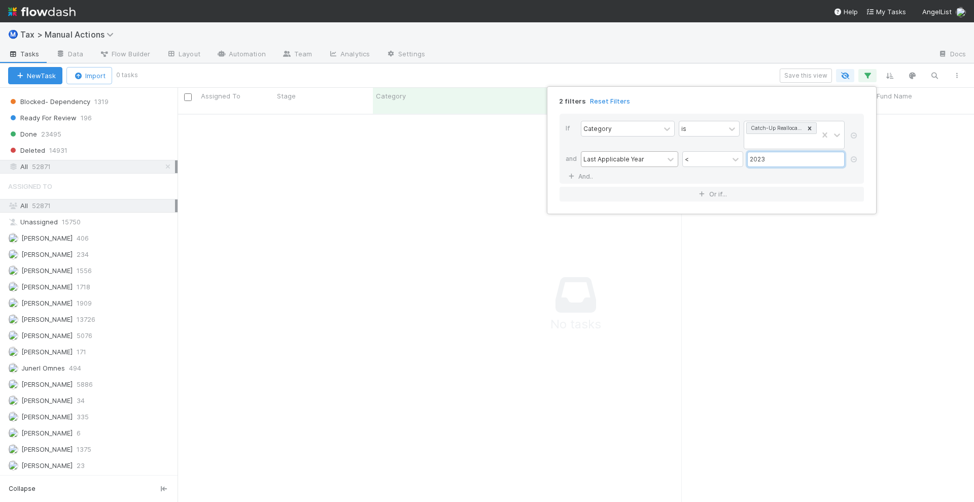
drag, startPoint x: 784, startPoint y: 156, endPoint x: 744, endPoint y: 160, distance: 40.8
click at [744, 160] on div "Last Applicable Year < 2023" at bounding box center [715, 160] width 268 height 18
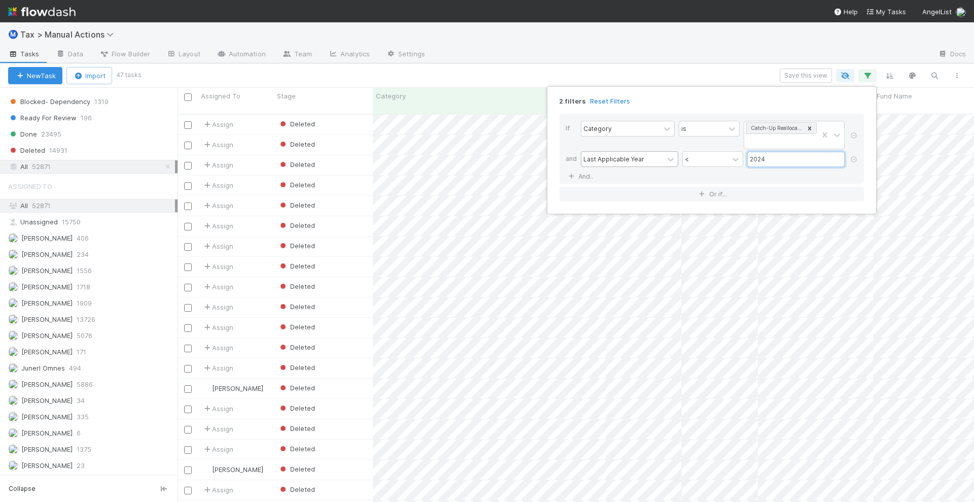
scroll to position [386, 787]
type input "2024"
click at [423, 71] on div "2 filters Reset Filters If Category is Catch-Up Reallocations Needed and Last A…" at bounding box center [487, 251] width 974 height 502
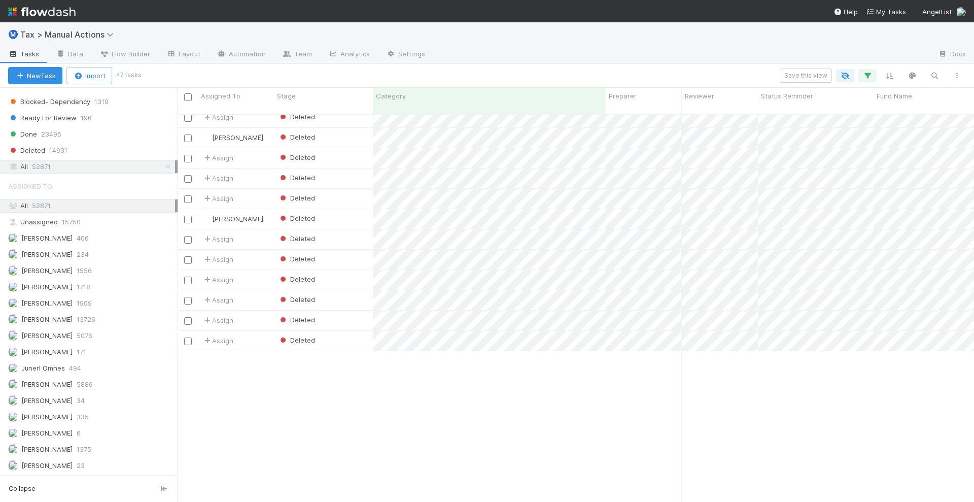
scroll to position [0, 0]
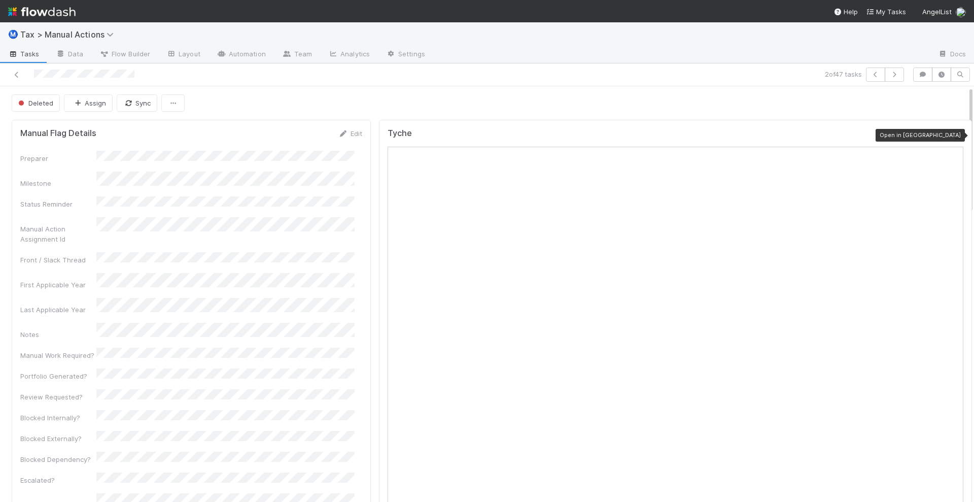
click at [953, 132] on icon at bounding box center [958, 135] width 10 height 7
click at [13, 70] on link at bounding box center [17, 74] width 10 height 10
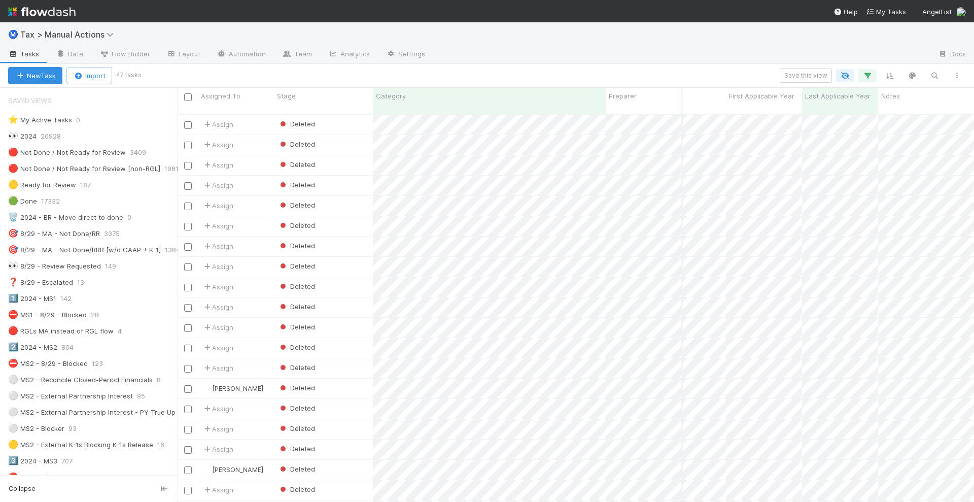
scroll to position [0, 1815]
click at [868, 73] on icon "button" at bounding box center [867, 75] width 10 height 9
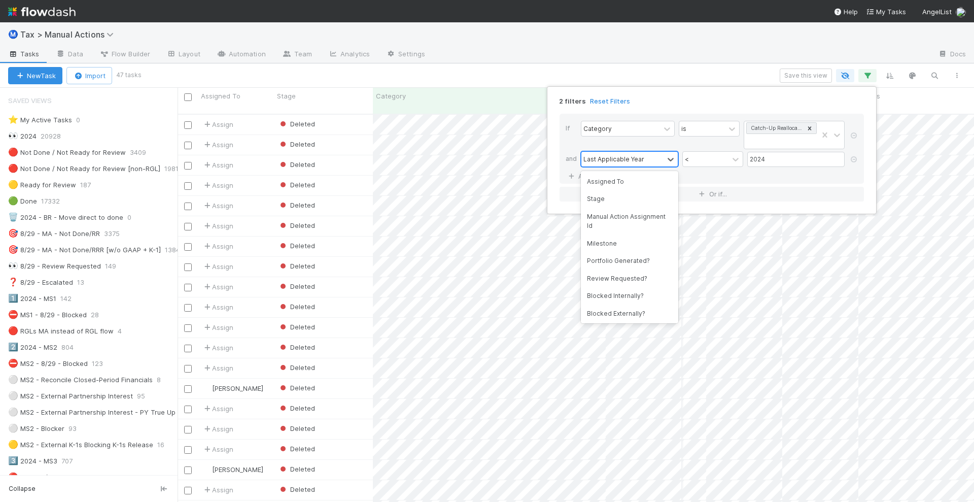
click at [627, 160] on div "Last Applicable Year" at bounding box center [613, 158] width 61 height 9
type input "F"
click at [859, 158] on div "If Category is Catch-Up Reallocations Needed and option Assigned To focused, 1 …" at bounding box center [711, 149] width 304 height 70
click at [855, 158] on icon at bounding box center [854, 159] width 10 height 6
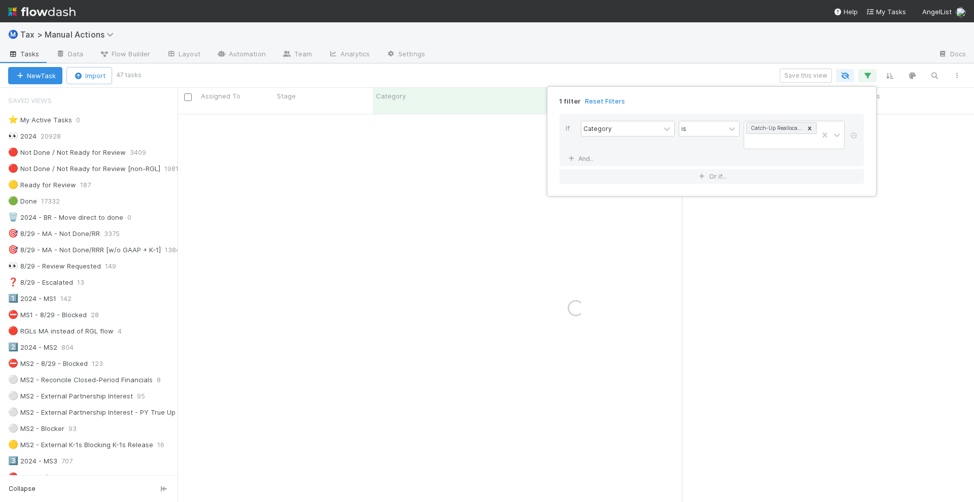
click at [694, 68] on div "1 filter Reset Filters If Category is Catch-Up Reallocations Needed And.. Or if…" at bounding box center [487, 251] width 974 height 502
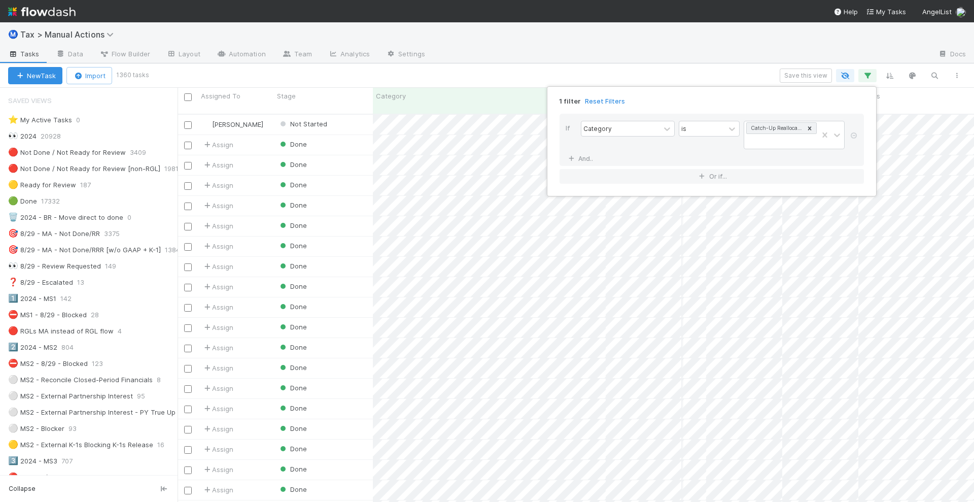
click at [487, 70] on div "1 filter Reset Filters If Category is Catch-Up Reallocations Needed And.. Or if…" at bounding box center [487, 251] width 974 height 502
click at [956, 74] on icon "button" at bounding box center [957, 76] width 10 height 6
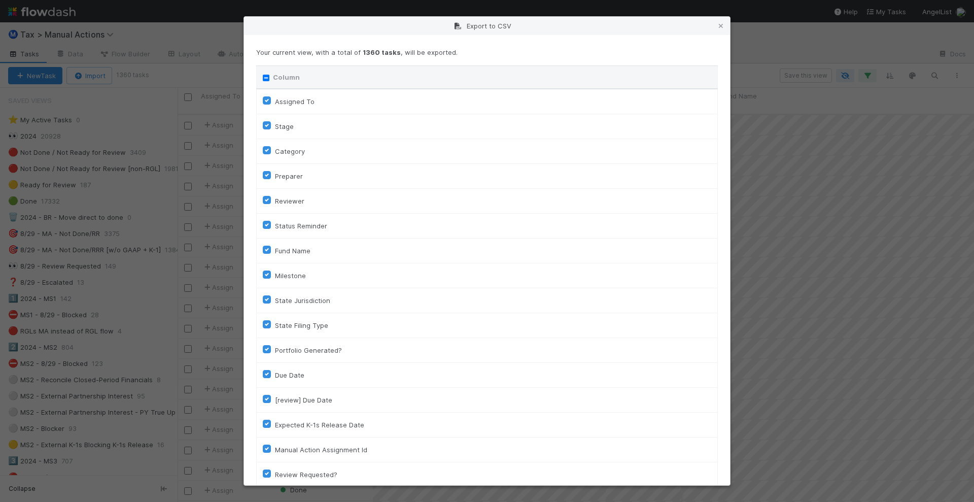
click at [266, 75] on input "Column" at bounding box center [266, 78] width 7 height 7
checkbox input "true"
click at [266, 75] on input "Column" at bounding box center [266, 78] width 7 height 7
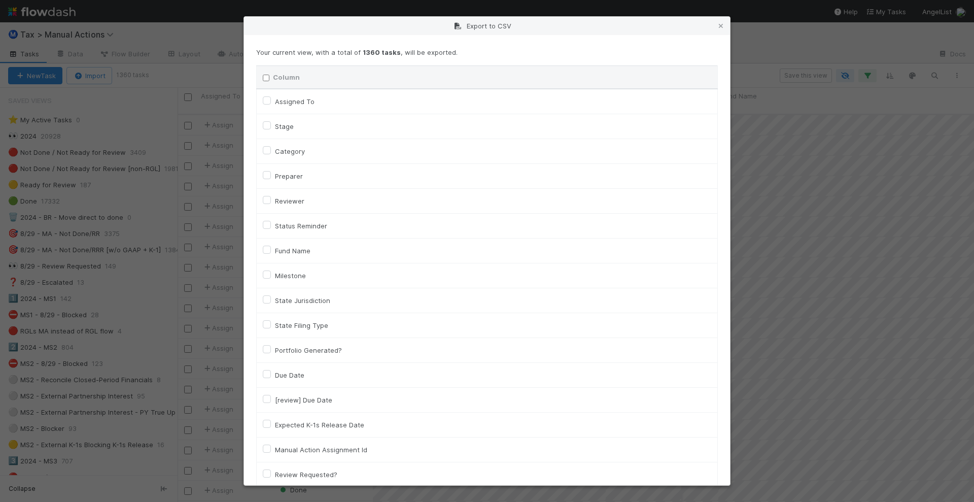
checkbox input "false"
checkbox To "false"
checkbox input "false"
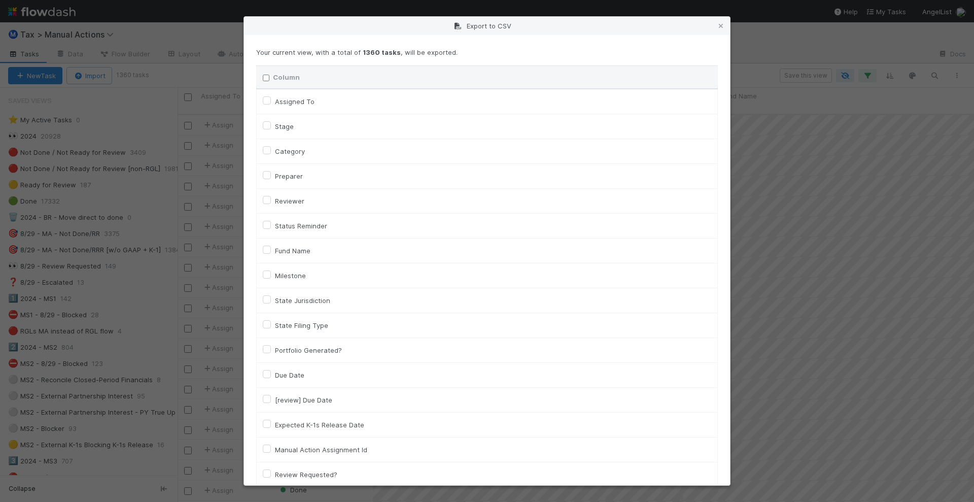
checkbox input "false"
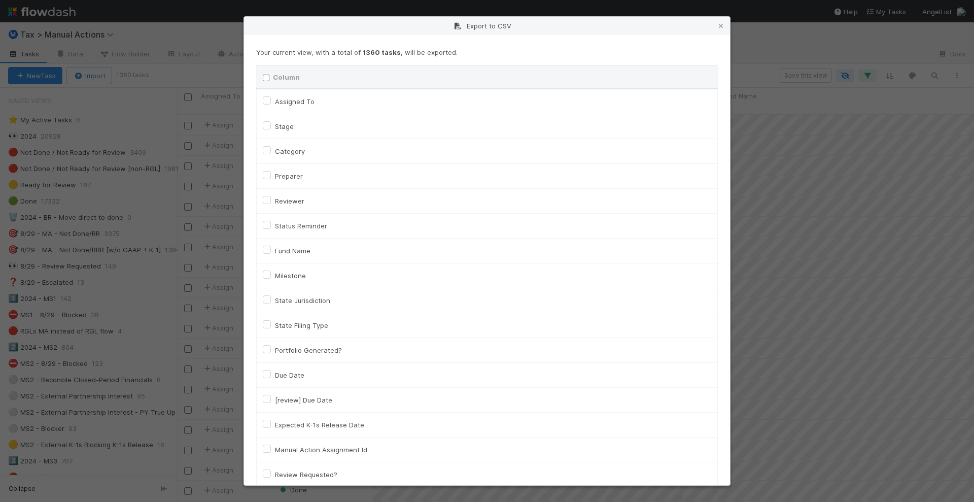
checkbox input "false"
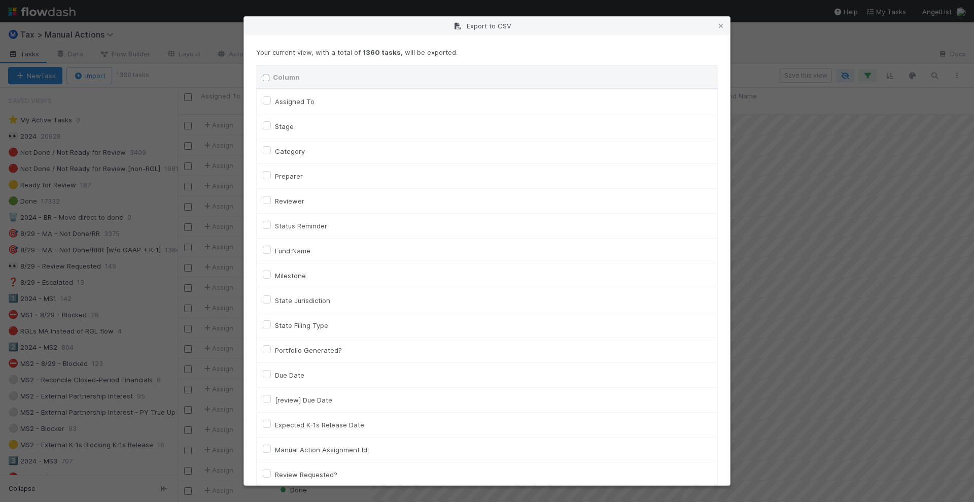
checkbox input "false"
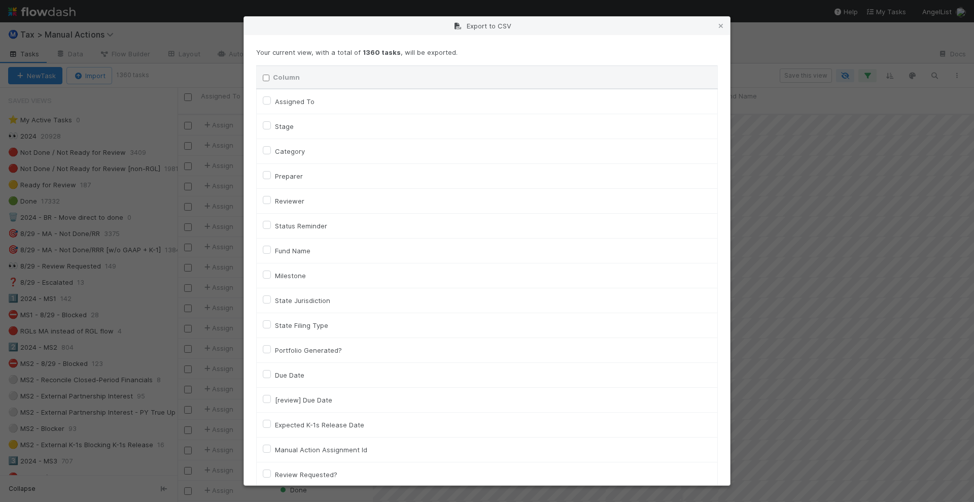
checkbox input "false"
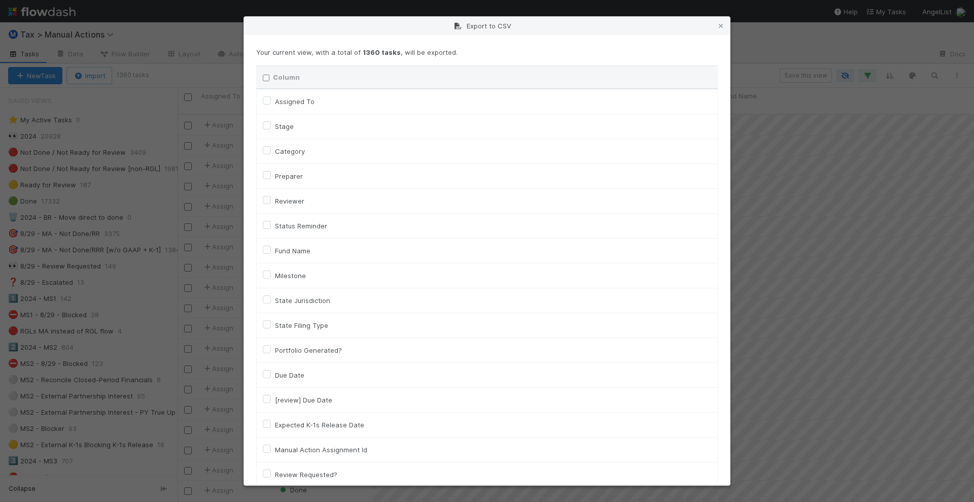
checkbox input "false"
checkbox On "false"
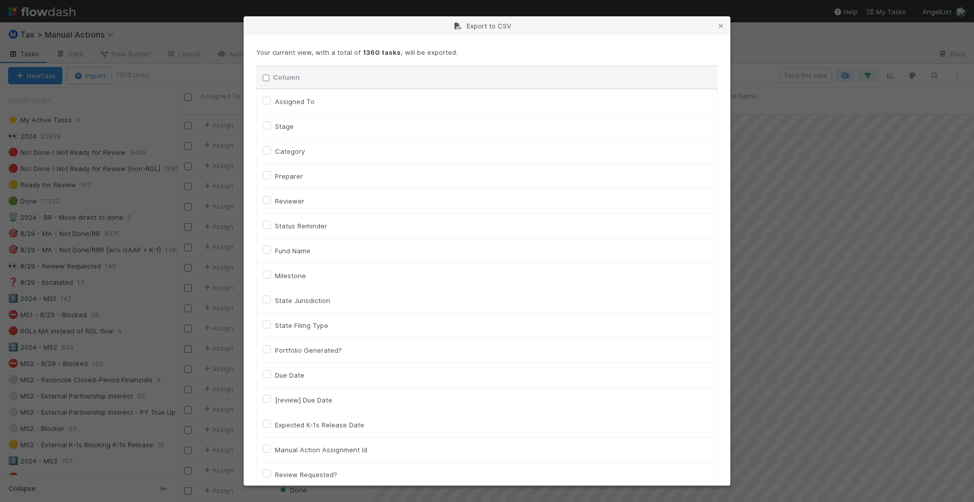
checkbox On "false"
checkbox input "false"
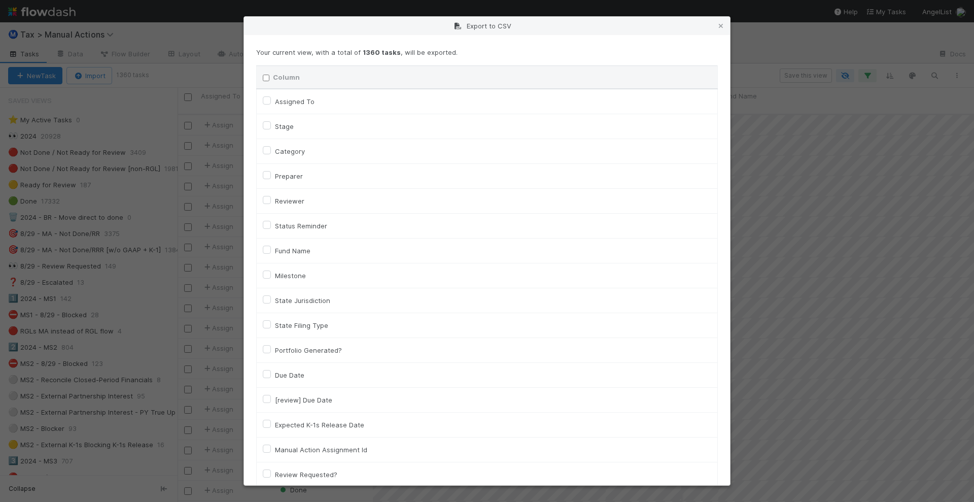
checkbox input "false"
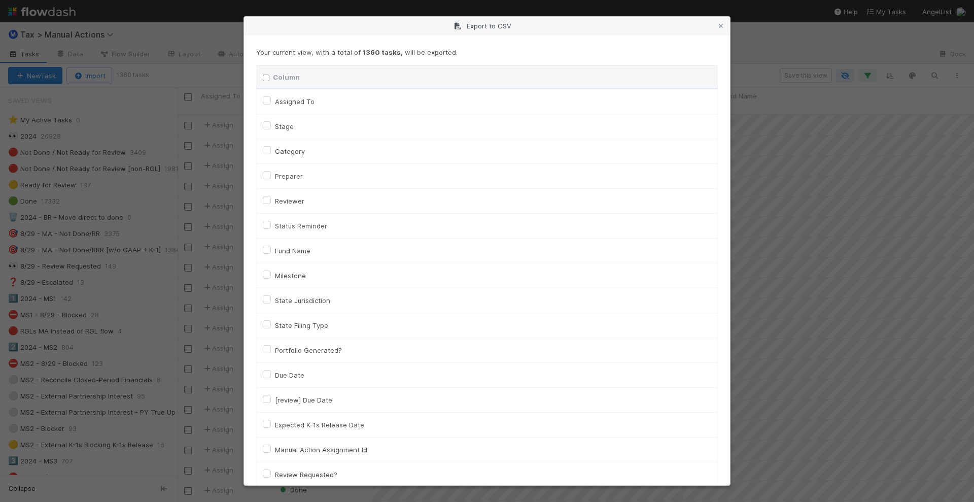
checkbox input "false"
checkbox URL "false"
click at [275, 249] on label "Fund Name" at bounding box center [293, 250] width 36 height 12
click at [266, 249] on input "Fund Name" at bounding box center [267, 248] width 8 height 9
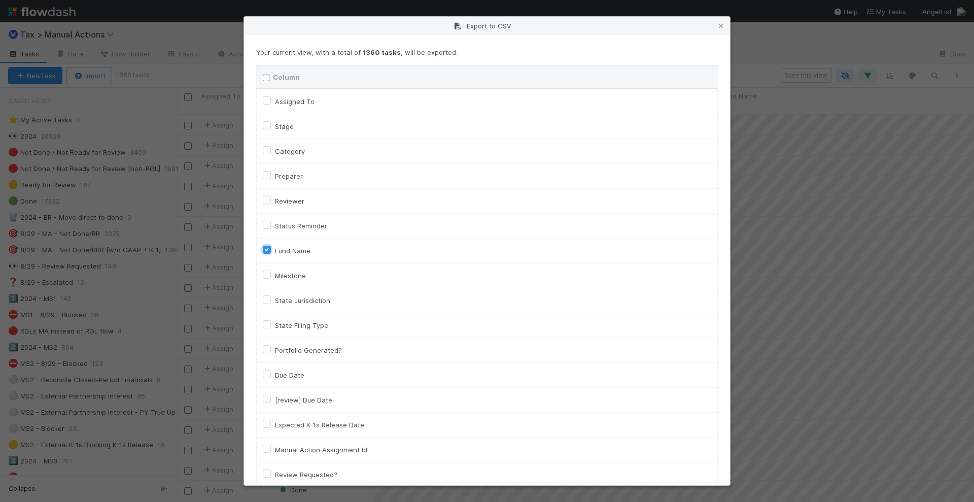
checkbox input "true"
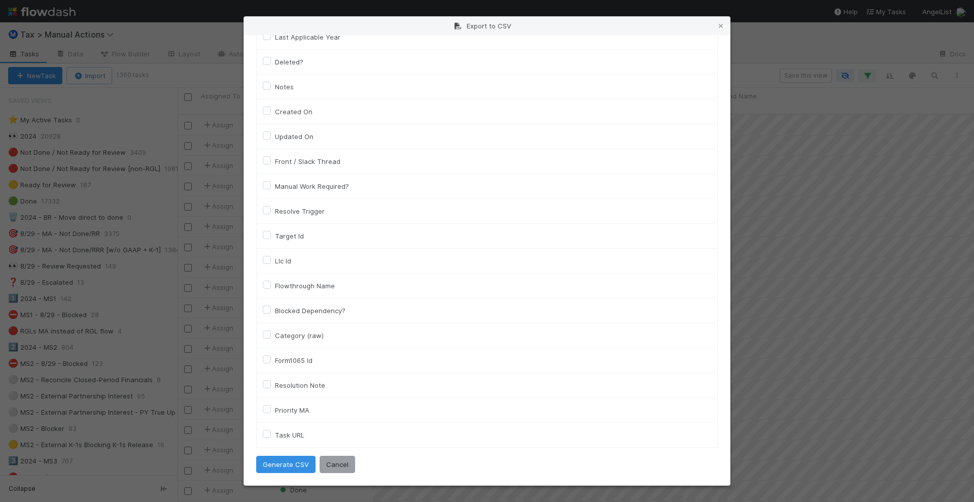
click at [275, 259] on label "Llc Id" at bounding box center [283, 261] width 16 height 12
click at [269, 259] on input "Llc Id" at bounding box center [267, 259] width 8 height 9
checkbox input "true"
click at [290, 464] on button "Generate CSV" at bounding box center [285, 463] width 59 height 17
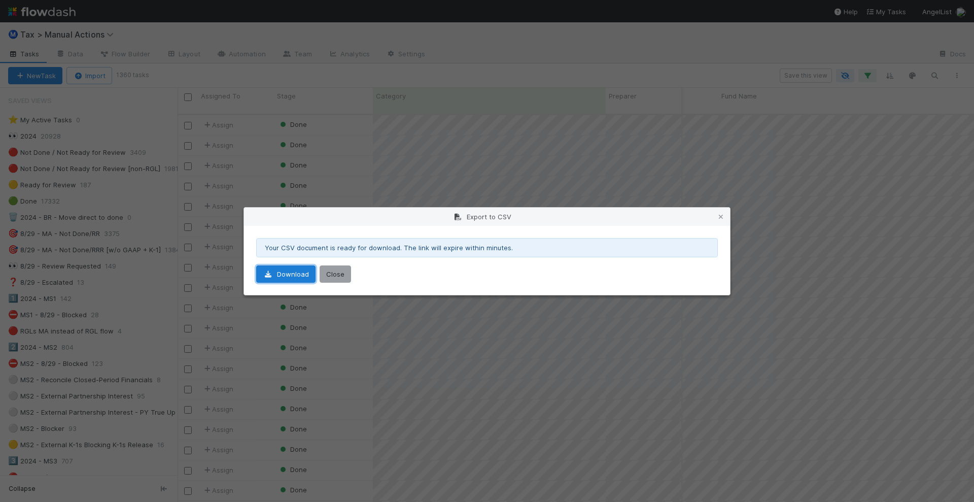
click at [287, 271] on link "Download" at bounding box center [285, 273] width 59 height 17
click at [727, 216] on div "Export to CSV" at bounding box center [487, 216] width 486 height 18
click at [724, 215] on icon at bounding box center [721, 217] width 10 height 7
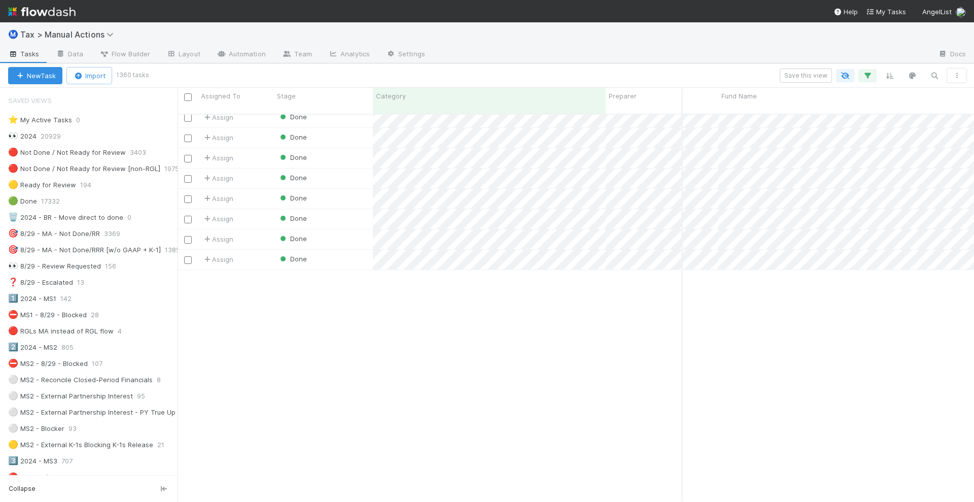
scroll to position [0, 155]
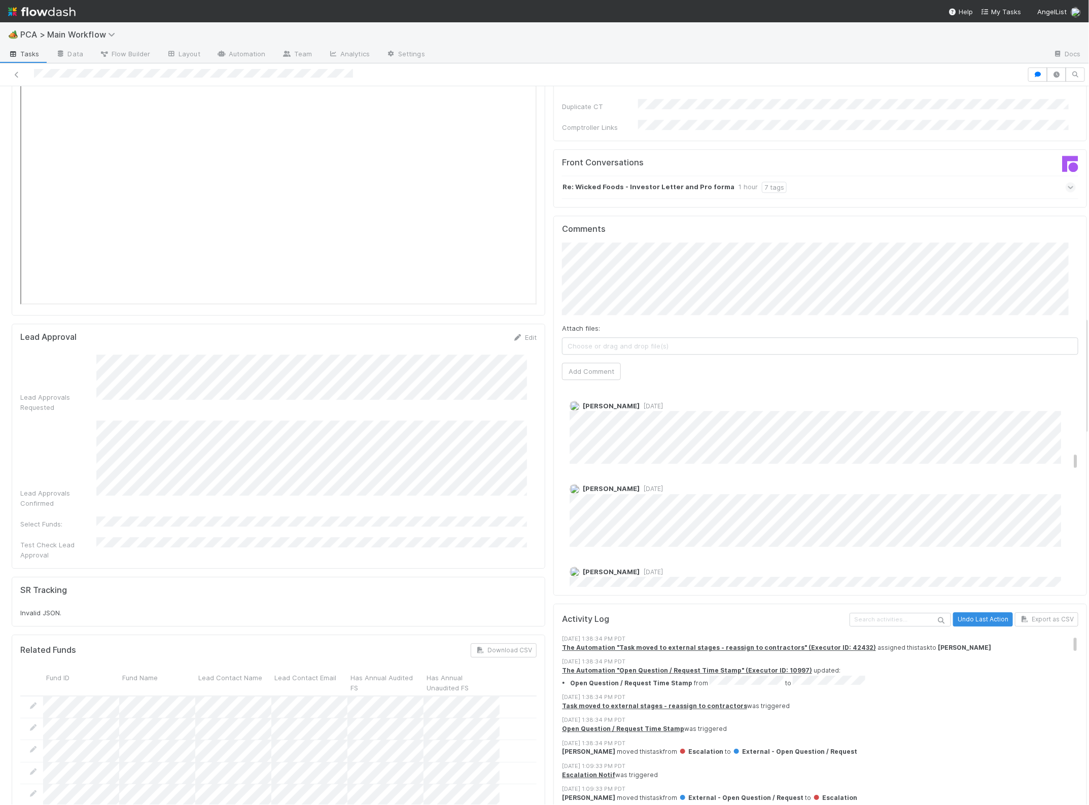
scroll to position [1458, 0]
